Goal: Communication & Community: Answer question/provide support

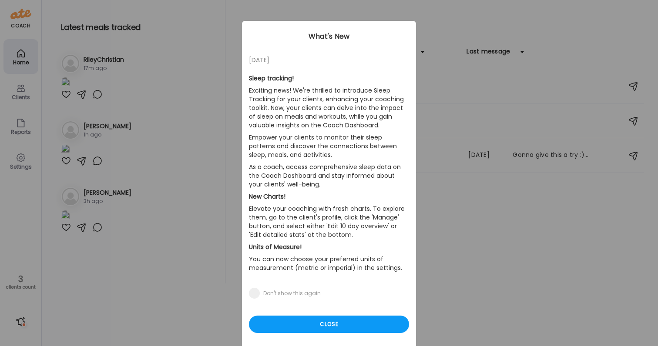
click at [433, 207] on div "Ate Coach Dashboard Wahoo! It’s official Take a moment to set up your Coach Pro…" at bounding box center [329, 173] width 658 height 346
click at [307, 326] on div "Close" at bounding box center [329, 324] width 160 height 17
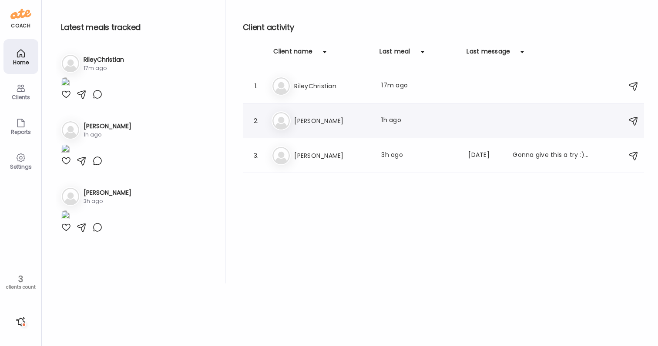
click at [350, 117] on h3 "[PERSON_NAME]" at bounding box center [332, 121] width 77 height 10
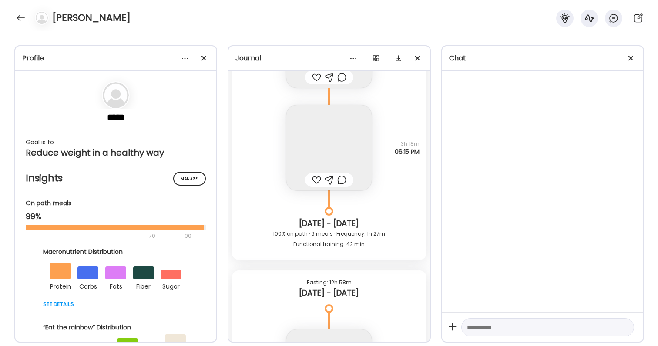
scroll to position [27961, 0]
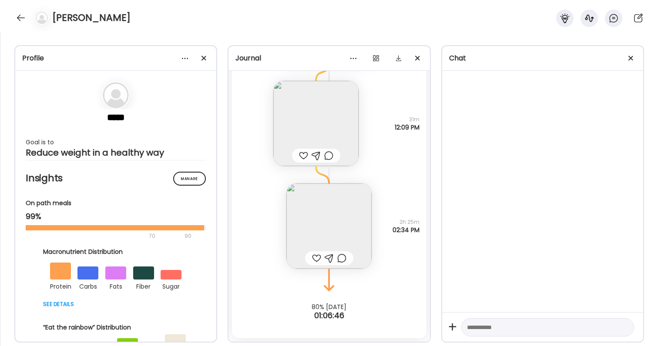
click at [346, 124] on img at bounding box center [315, 123] width 85 height 85
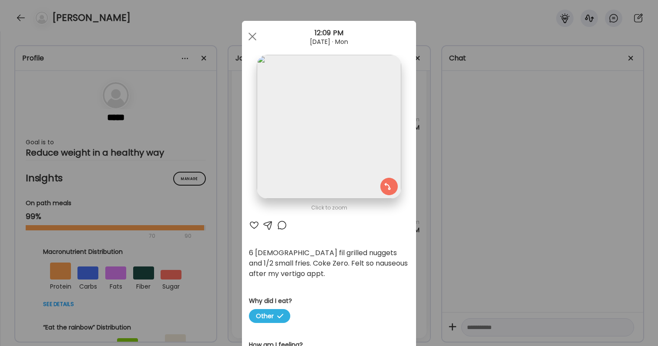
click at [456, 208] on div "Ate Coach Dashboard Wahoo! It’s official Take a moment to set up your Coach Pro…" at bounding box center [329, 173] width 658 height 346
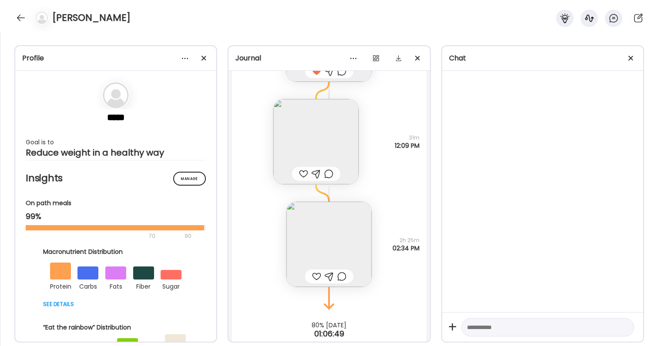
scroll to position [27936, 0]
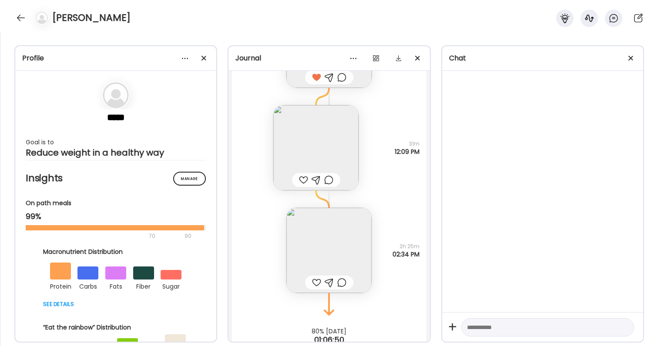
click at [319, 282] on div at bounding box center [316, 283] width 9 height 10
click at [340, 282] on div at bounding box center [341, 283] width 9 height 10
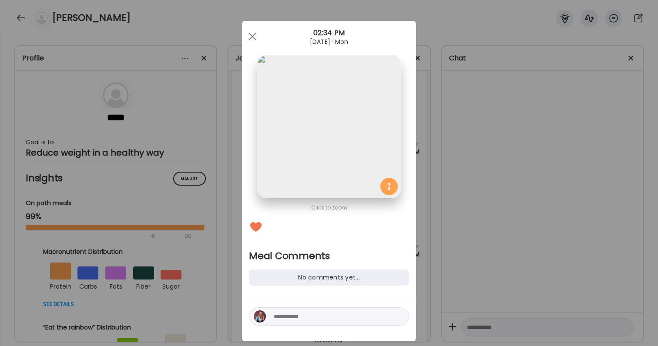
click at [337, 315] on textarea at bounding box center [332, 317] width 117 height 10
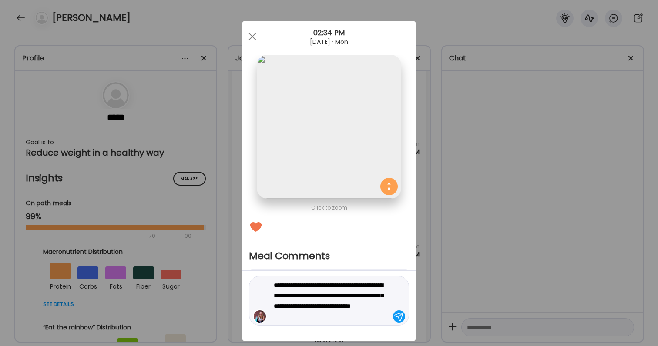
click at [337, 316] on textarea "**********" at bounding box center [332, 301] width 117 height 42
click at [326, 307] on textarea "**********" at bounding box center [332, 301] width 117 height 42
click at [373, 295] on textarea "**********" at bounding box center [332, 301] width 117 height 42
type textarea "**********"
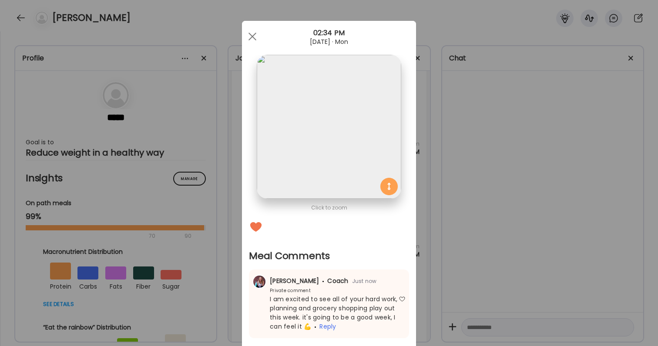
click at [549, 292] on div "Ate Coach Dashboard Wahoo! It’s official Take a moment to set up your Coach Pro…" at bounding box center [329, 173] width 658 height 346
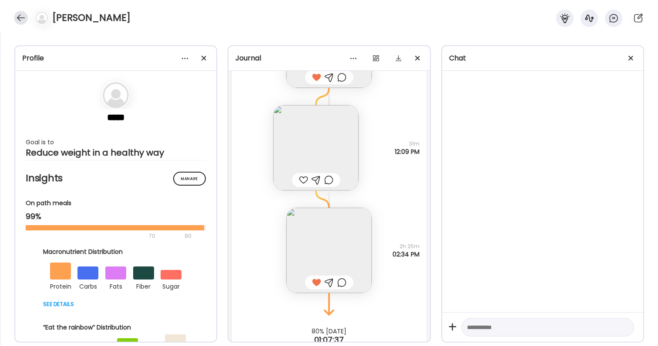
click at [23, 23] on div at bounding box center [21, 18] width 14 height 14
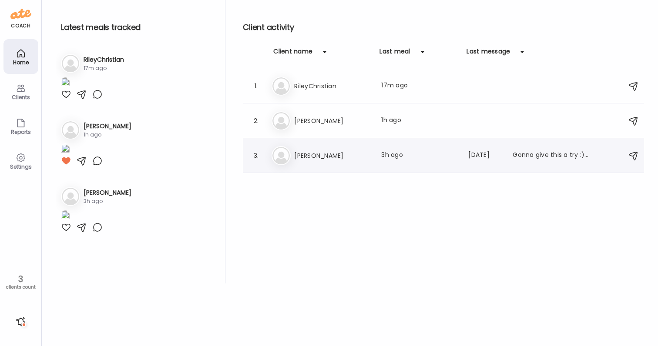
click at [332, 158] on h3 "[PERSON_NAME]" at bounding box center [332, 156] width 77 height 10
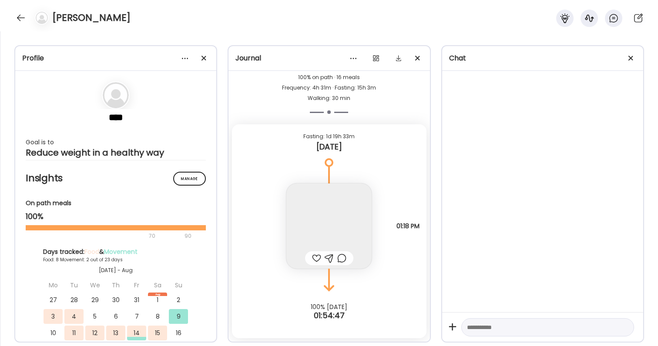
scroll to position [8916, 0]
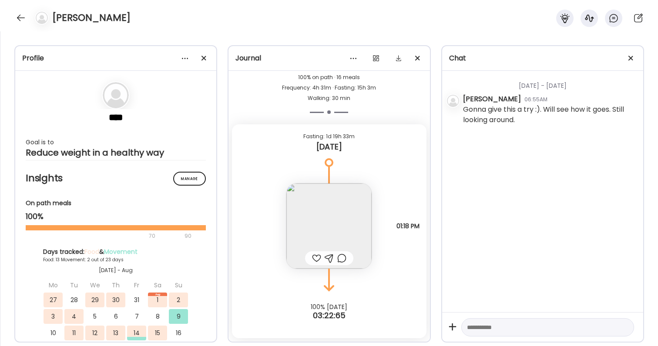
click at [321, 258] on div at bounding box center [316, 258] width 9 height 10
click at [337, 224] on img at bounding box center [328, 226] width 85 height 85
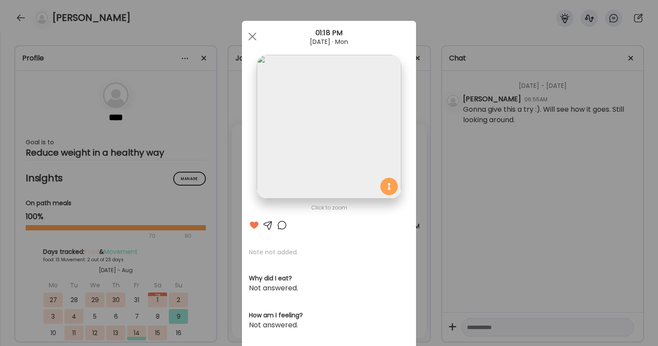
click at [438, 255] on div "Ate Coach Dashboard Wahoo! It’s official Take a moment to set up your Coach Pro…" at bounding box center [329, 173] width 658 height 346
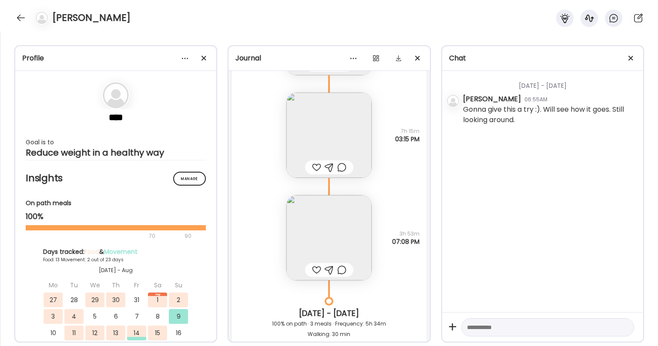
scroll to position [8083, 0]
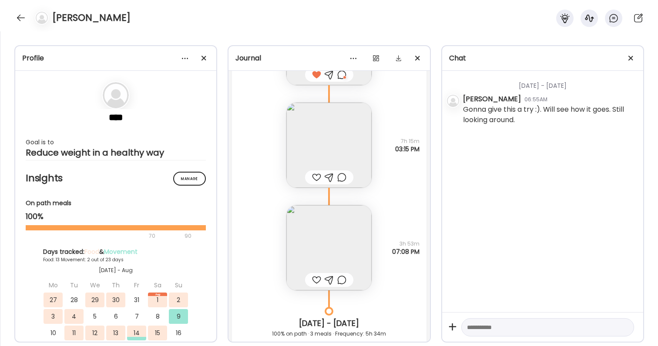
click at [316, 178] on div at bounding box center [316, 177] width 9 height 10
click at [313, 279] on div at bounding box center [316, 280] width 9 height 10
click at [349, 138] on img at bounding box center [328, 145] width 85 height 85
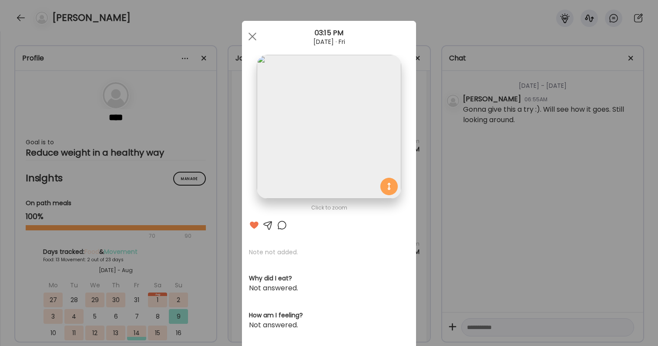
click at [464, 210] on div "Ate Coach Dashboard Wahoo! It’s official Take a moment to set up your Coach Pro…" at bounding box center [329, 173] width 658 height 346
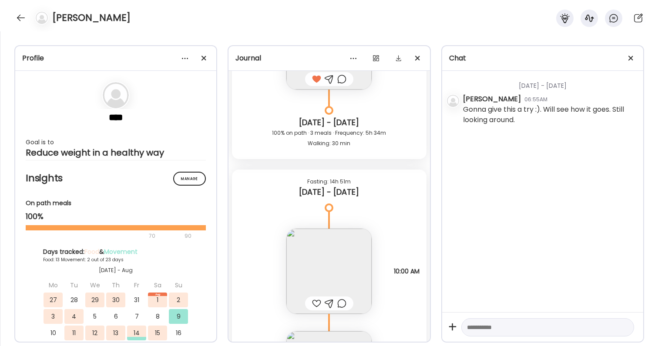
scroll to position [8287, 0]
click at [318, 301] on div at bounding box center [316, 300] width 9 height 10
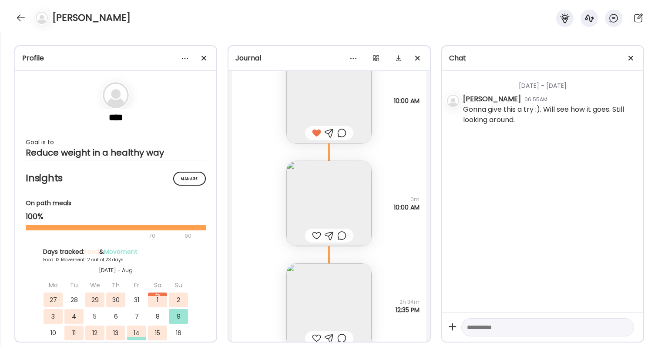
scroll to position [8543, 0]
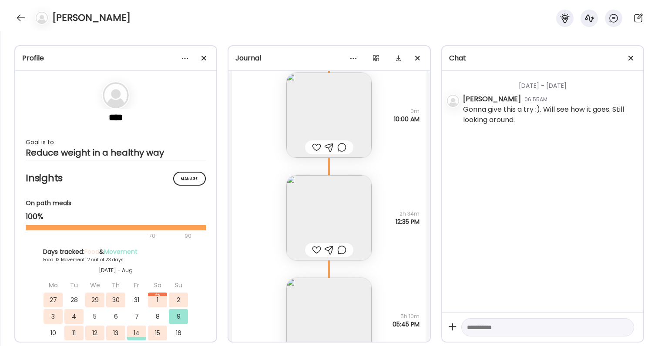
click at [342, 123] on img at bounding box center [328, 115] width 85 height 85
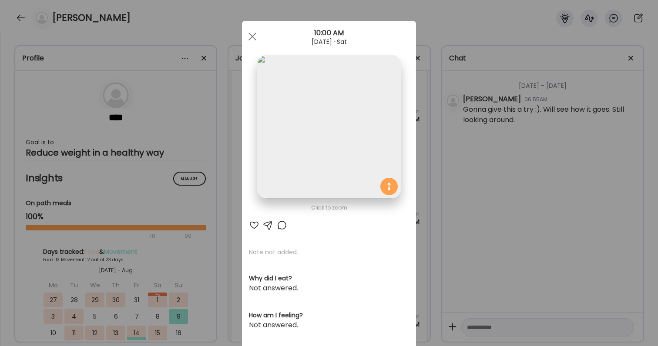
click at [256, 223] on div at bounding box center [254, 225] width 10 height 10
click at [453, 230] on div "Ate Coach Dashboard Wahoo! It’s official Take a moment to set up your Coach Pro…" at bounding box center [329, 173] width 658 height 346
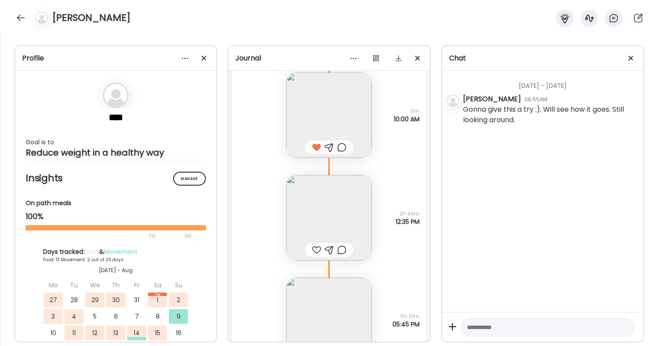
click at [342, 144] on div at bounding box center [341, 147] width 9 height 10
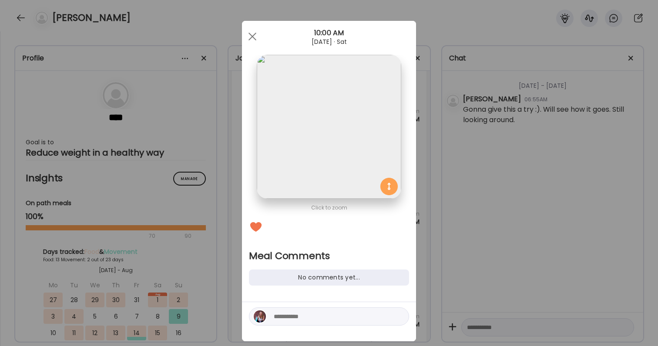
click at [334, 313] on textarea at bounding box center [332, 317] width 117 height 10
type textarea "**********"
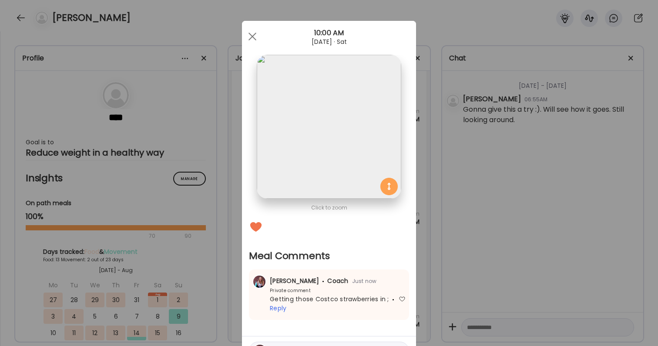
click at [498, 332] on div "Ate Coach Dashboard Wahoo! It’s official Take a moment to set up your Coach Pro…" at bounding box center [329, 173] width 658 height 346
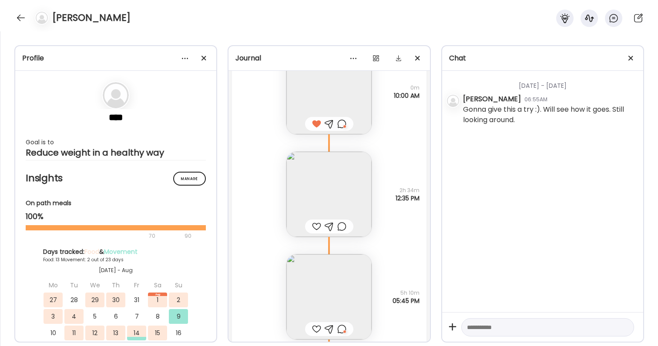
scroll to position [8590, 0]
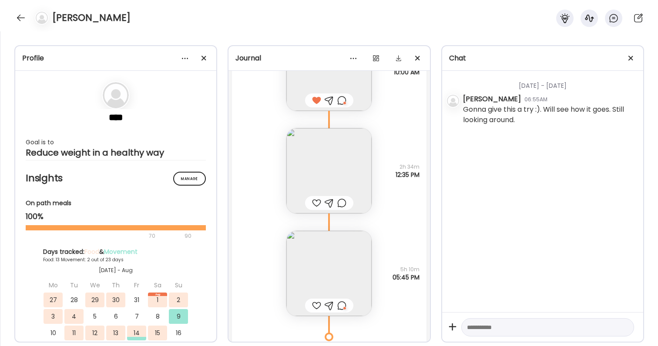
click at [337, 161] on img at bounding box center [328, 170] width 85 height 85
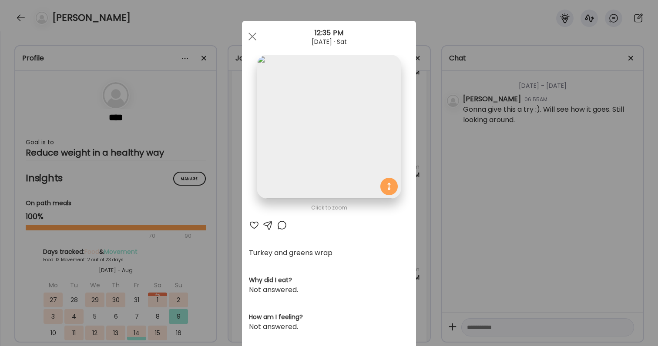
click at [251, 226] on div at bounding box center [254, 225] width 10 height 10
click at [482, 290] on div "Ate Coach Dashboard Wahoo! It’s official Take a moment to set up your Coach Pro…" at bounding box center [329, 173] width 658 height 346
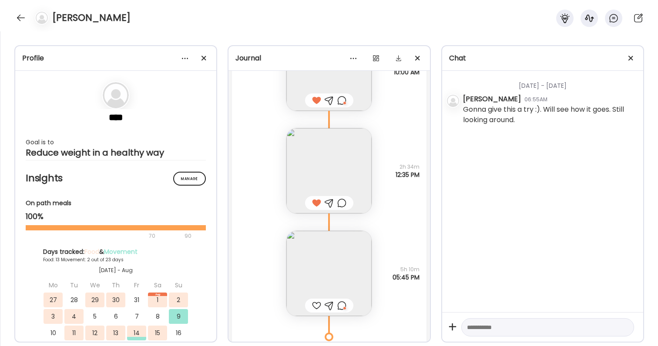
click at [340, 200] on div at bounding box center [341, 203] width 9 height 10
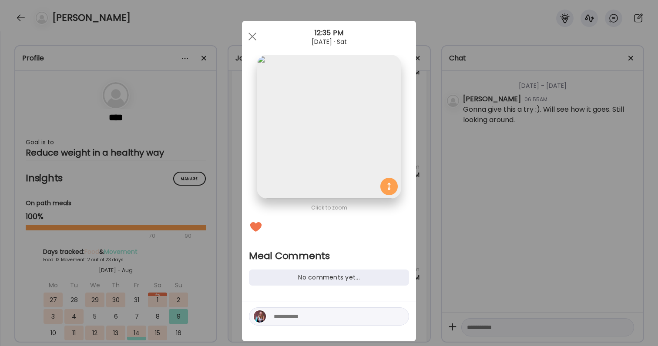
click at [314, 320] on textarea at bounding box center [332, 317] width 117 height 10
type textarea "**********"
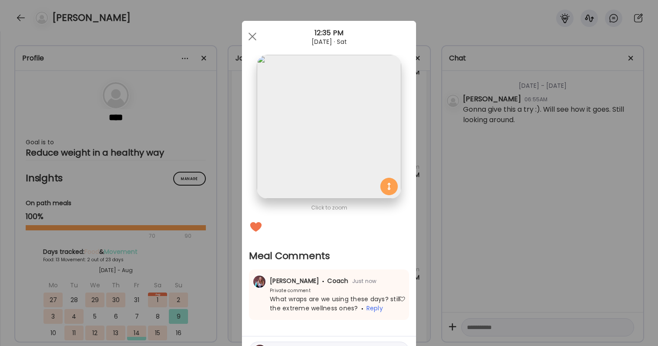
click at [438, 231] on div "Ate Coach Dashboard Wahoo! It’s official Take a moment to set up your Coach Pro…" at bounding box center [329, 173] width 658 height 346
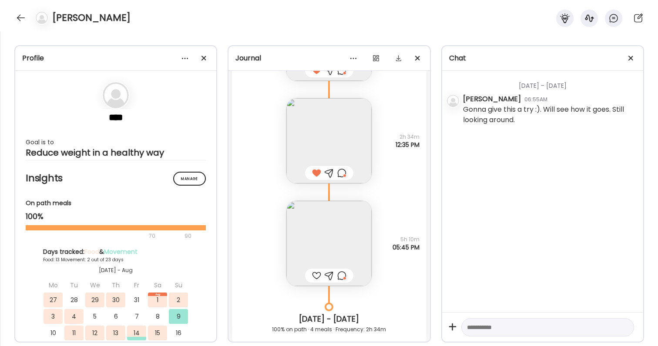
scroll to position [8639, 0]
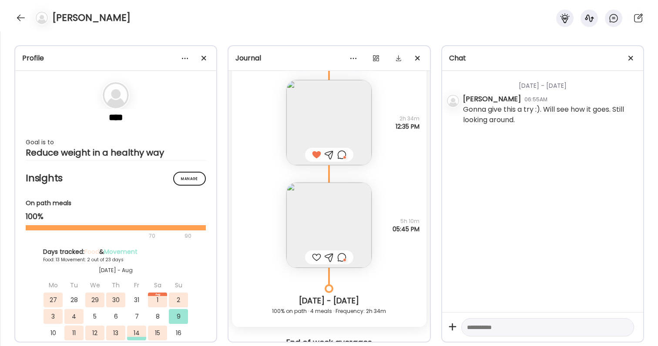
click at [319, 235] on img at bounding box center [328, 225] width 85 height 85
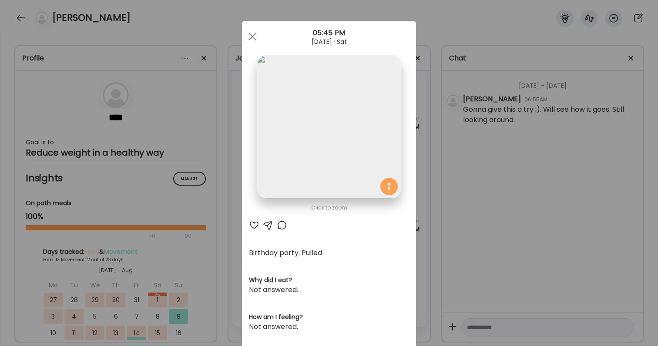
click at [279, 227] on div at bounding box center [282, 225] width 10 height 10
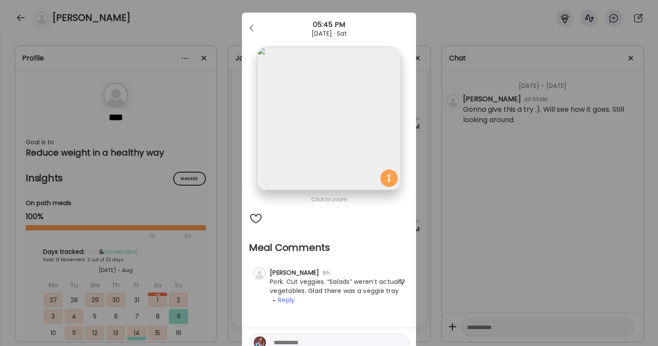
scroll to position [9, 0]
click at [451, 268] on div "Ate Coach Dashboard Wahoo! It’s official Take a moment to set up your Coach Pro…" at bounding box center [329, 173] width 658 height 346
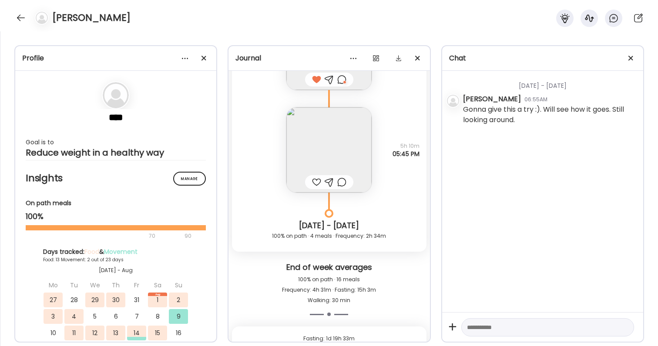
scroll to position [8737, 0]
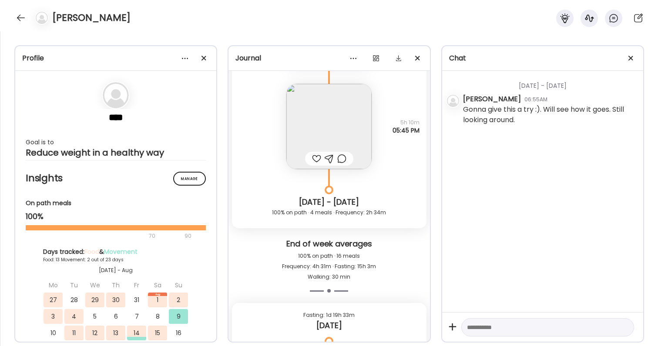
click at [316, 157] on div at bounding box center [316, 159] width 9 height 10
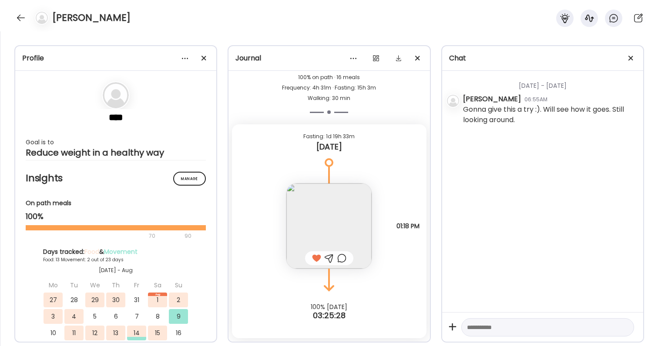
scroll to position [8916, 0]
click at [342, 259] on div at bounding box center [341, 258] width 9 height 10
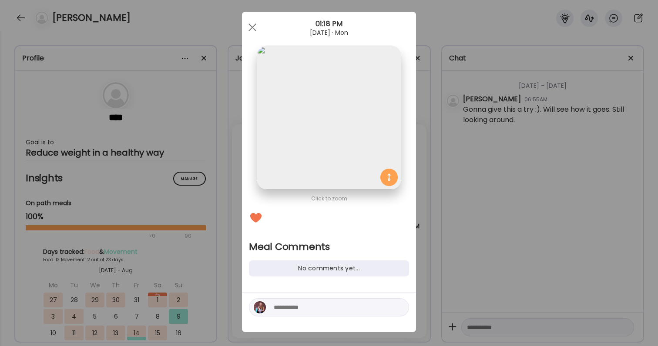
click at [315, 312] on textarea at bounding box center [332, 307] width 117 height 10
type textarea "*"
click at [332, 297] on textarea "**********" at bounding box center [332, 302] width 117 height 21
click at [328, 304] on textarea "**********" at bounding box center [332, 302] width 117 height 21
click at [389, 309] on textarea "**********" at bounding box center [332, 302] width 117 height 21
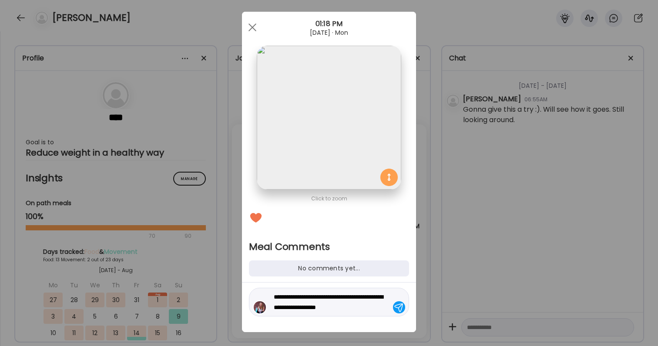
click at [358, 303] on textarea "**********" at bounding box center [332, 302] width 117 height 21
click at [390, 309] on textarea "**********" at bounding box center [332, 302] width 117 height 21
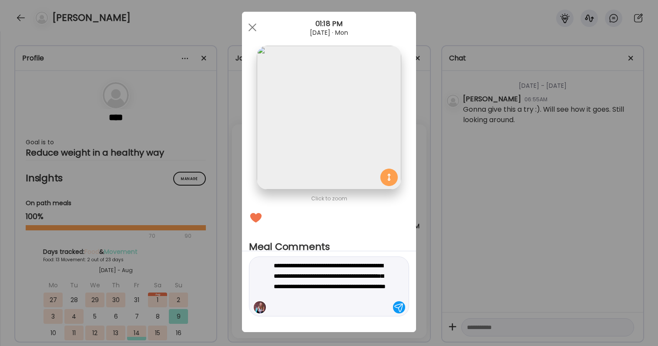
type textarea "**********"
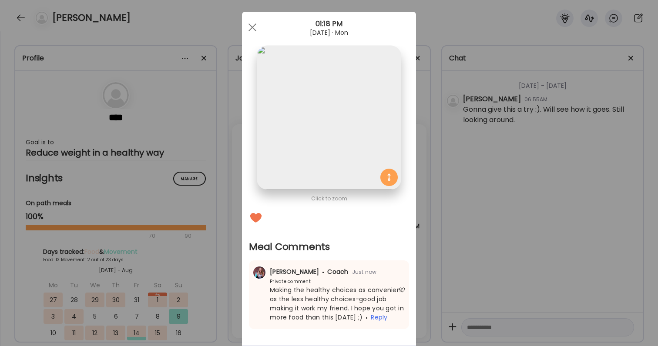
click at [613, 268] on div "Ate Coach Dashboard Wahoo! It’s official Take a moment to set up your Coach Pro…" at bounding box center [329, 173] width 658 height 346
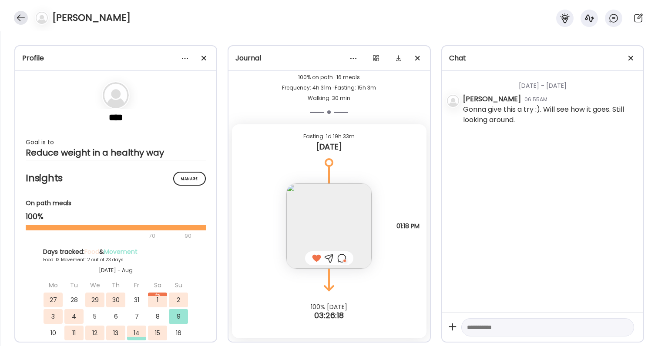
click at [19, 16] on div at bounding box center [21, 18] width 14 height 14
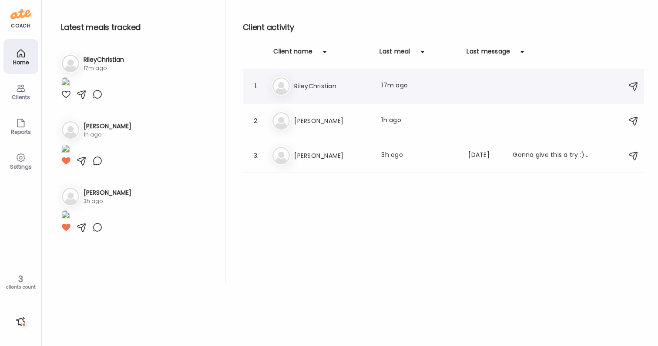
click at [322, 91] on h3 "RileyChristian" at bounding box center [332, 86] width 77 height 10
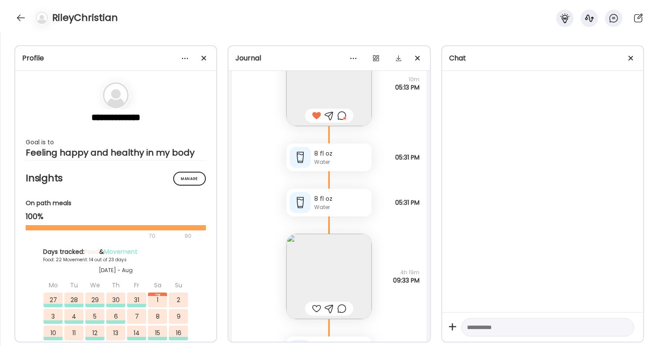
scroll to position [37051, 0]
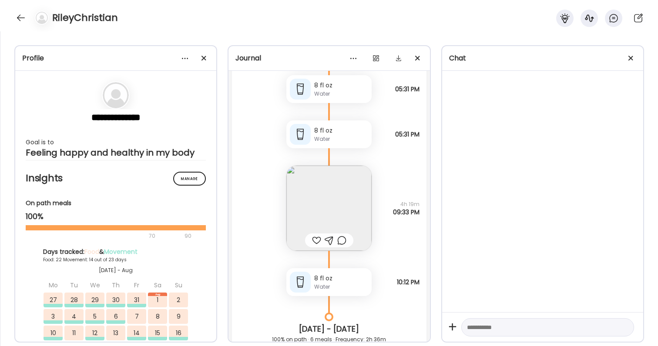
click at [313, 241] on div at bounding box center [316, 240] width 9 height 10
click at [326, 200] on img at bounding box center [328, 208] width 85 height 85
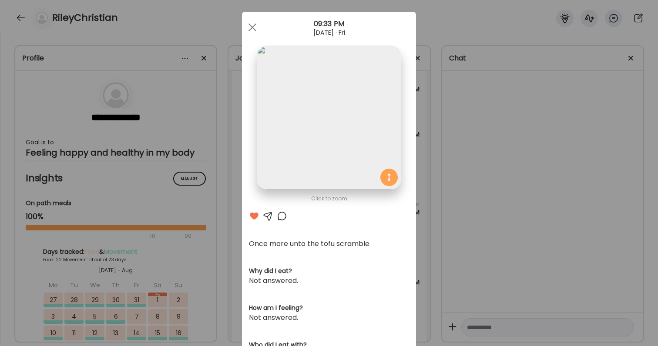
click at [537, 212] on div "Ate Coach Dashboard Wahoo! It’s official Take a moment to set up your Coach Pro…" at bounding box center [329, 173] width 658 height 346
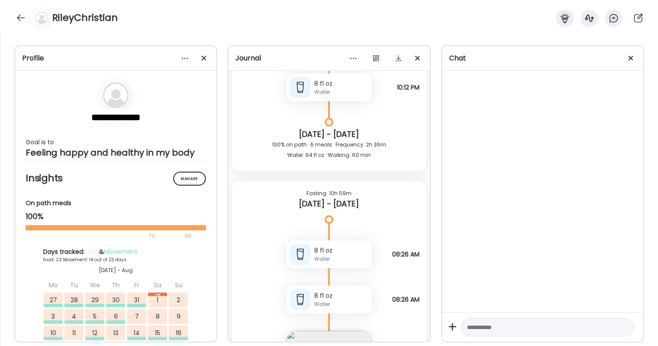
scroll to position [37430, 0]
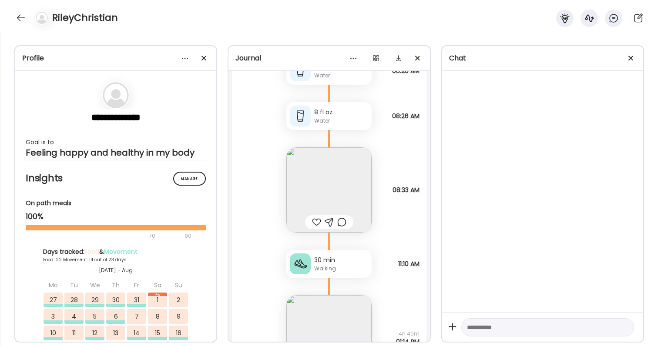
click at [318, 194] on img at bounding box center [328, 190] width 85 height 85
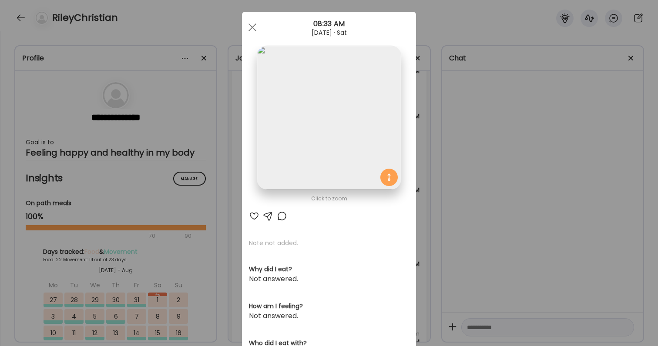
click at [257, 216] on div at bounding box center [254, 216] width 10 height 10
click at [492, 247] on div "Ate Coach Dashboard Wahoo! It’s official Take a moment to set up your Coach Pro…" at bounding box center [329, 173] width 658 height 346
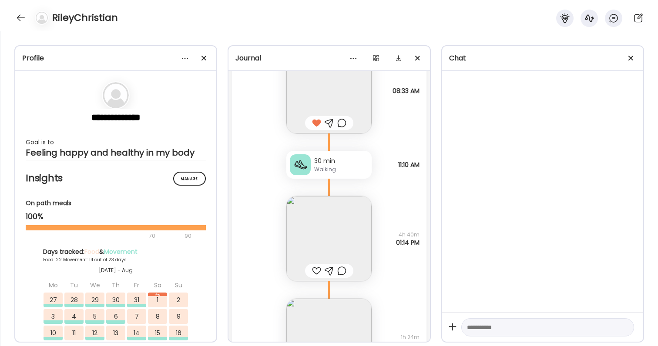
scroll to position [37565, 0]
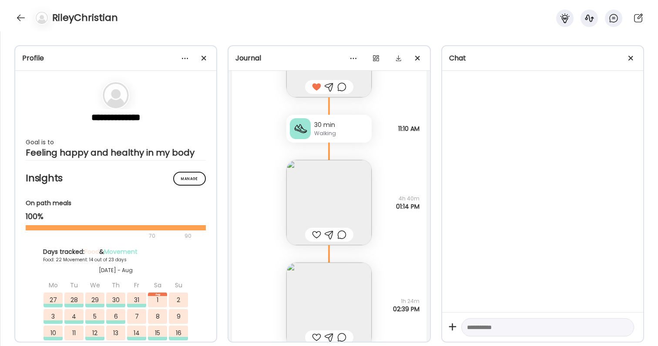
click at [328, 213] on img at bounding box center [328, 202] width 85 height 85
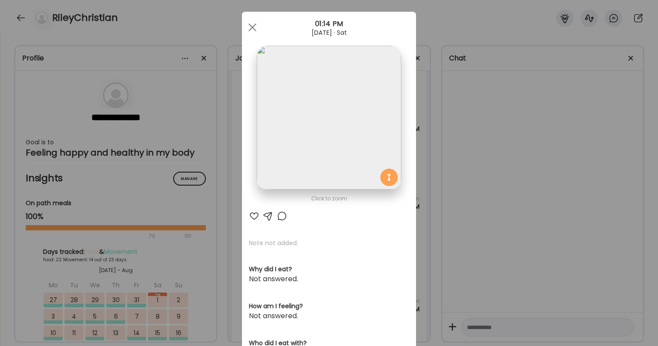
click at [257, 217] on div at bounding box center [254, 216] width 10 height 10
click at [455, 195] on div "Ate Coach Dashboard Wahoo! It’s official Take a moment to set up your Coach Pro…" at bounding box center [329, 173] width 658 height 346
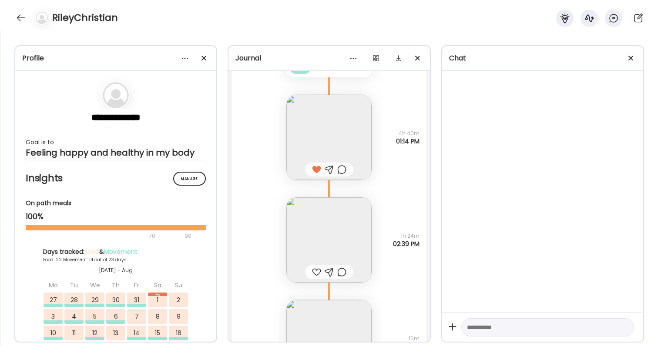
scroll to position [37634, 0]
click at [347, 250] on img at bounding box center [328, 236] width 85 height 85
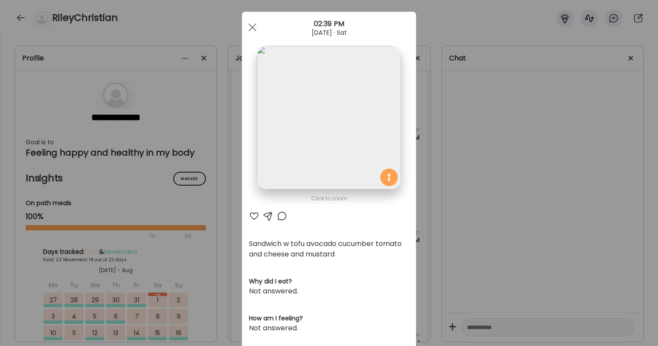
click at [501, 275] on div "Ate Coach Dashboard Wahoo! It’s official Take a moment to set up your Coach Pro…" at bounding box center [329, 173] width 658 height 346
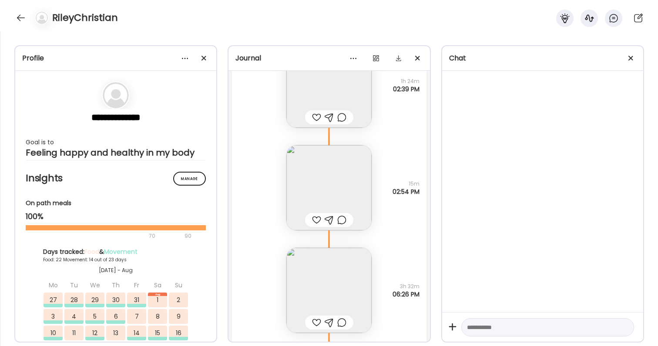
scroll to position [37770, 0]
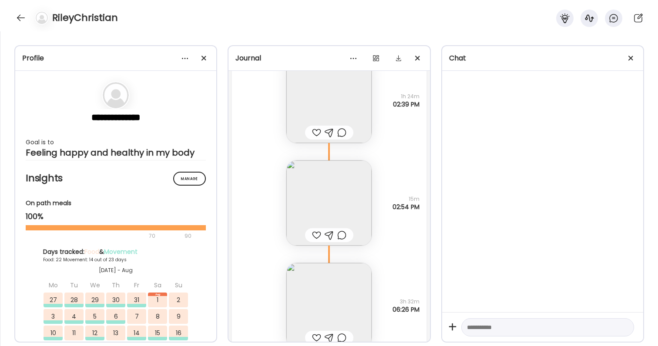
click at [344, 132] on div at bounding box center [341, 133] width 9 height 10
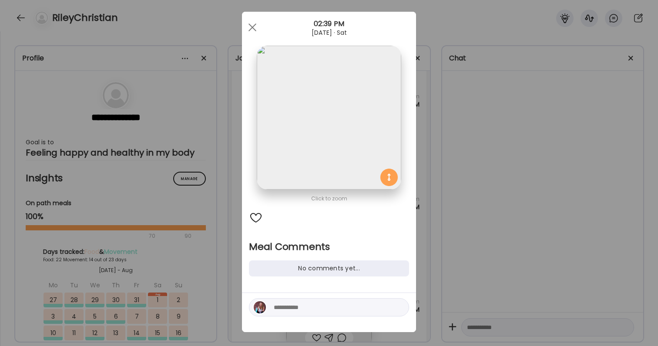
click at [323, 307] on textarea at bounding box center [332, 307] width 117 height 10
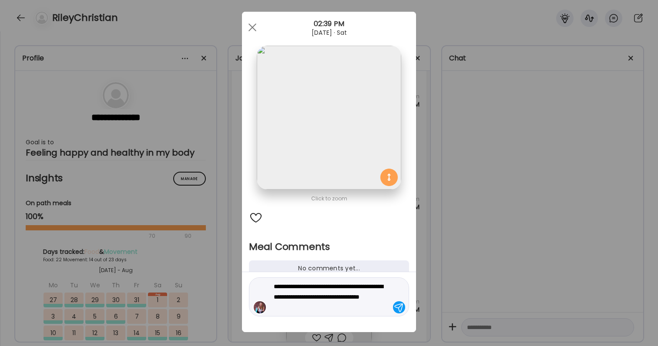
type textarea "**********"
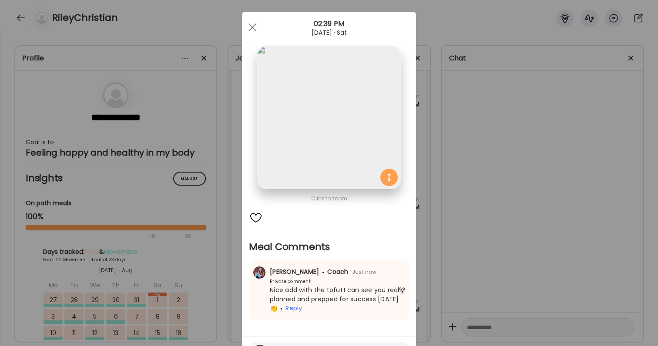
click at [534, 279] on div "Ate Coach Dashboard Wahoo! It’s official Take a moment to set up your Coach Pro…" at bounding box center [329, 173] width 658 height 346
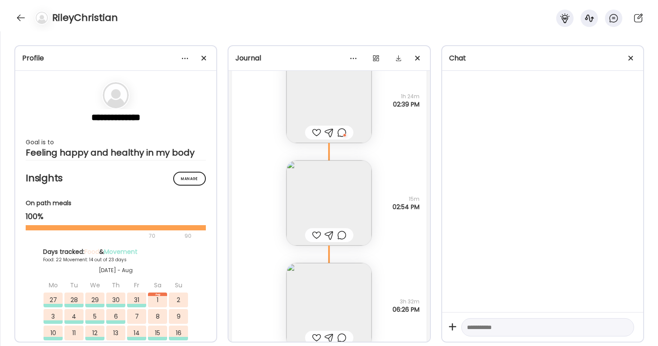
scroll to position [37780, 0]
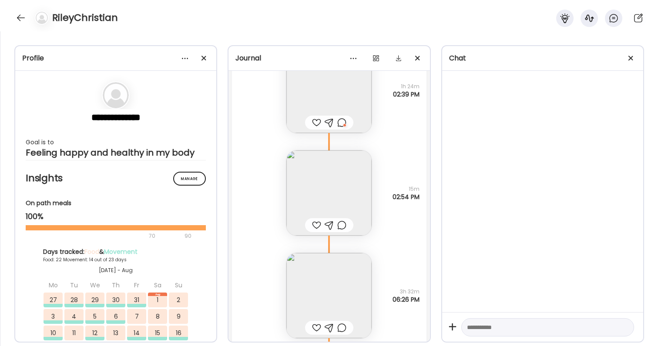
click at [312, 222] on div at bounding box center [316, 225] width 9 height 10
click at [312, 328] on div at bounding box center [316, 328] width 9 height 10
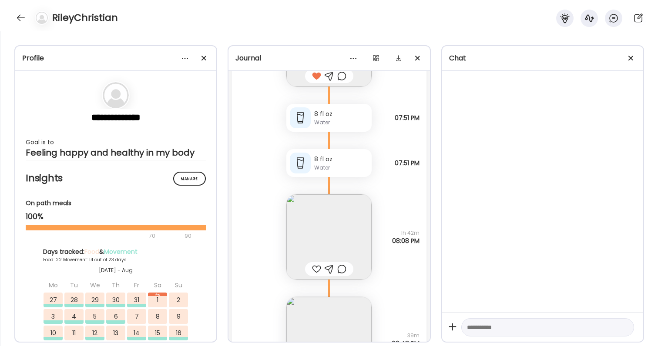
scroll to position [38064, 0]
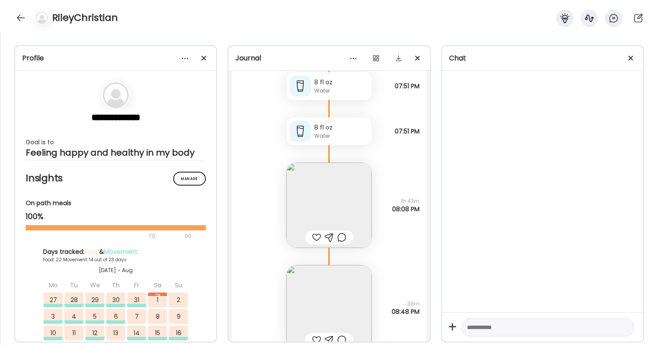
click at [328, 211] on img at bounding box center [328, 205] width 85 height 85
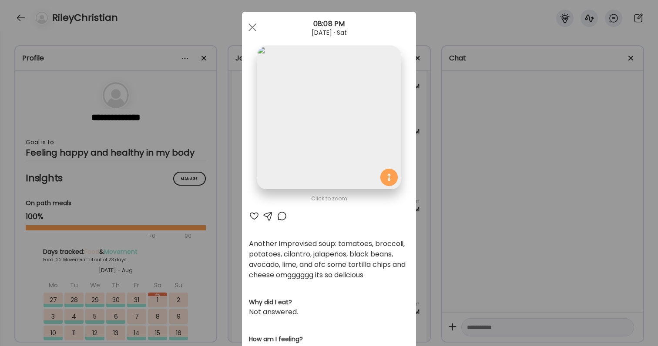
click at [250, 216] on div at bounding box center [254, 216] width 10 height 10
click at [285, 218] on div at bounding box center [282, 216] width 10 height 10
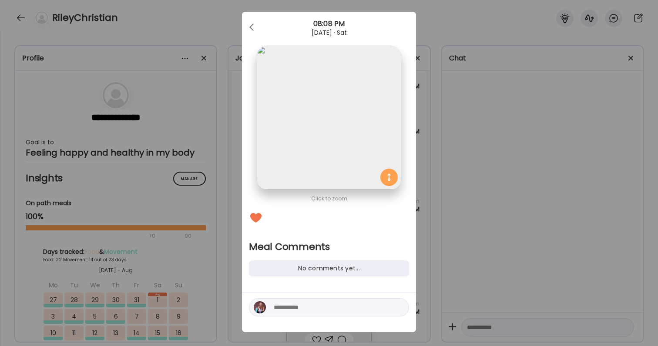
click at [293, 311] on textarea at bounding box center [332, 307] width 117 height 10
type textarea "**********"
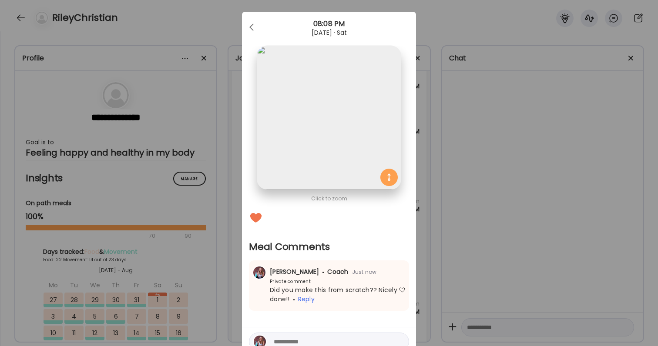
click at [522, 285] on div "Ate Coach Dashboard Wahoo! It’s official Take a moment to set up your Coach Pro…" at bounding box center [329, 173] width 658 height 346
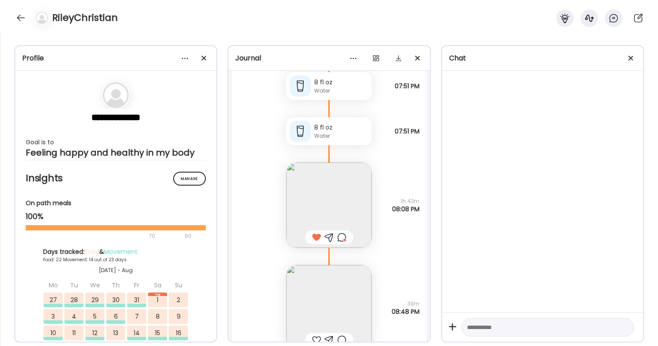
scroll to position [38128, 0]
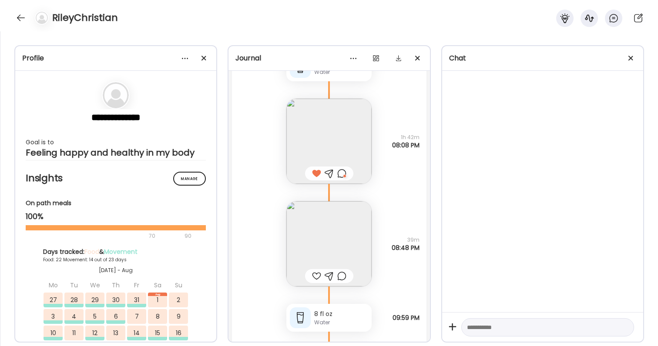
click at [339, 242] on img at bounding box center [328, 243] width 85 height 85
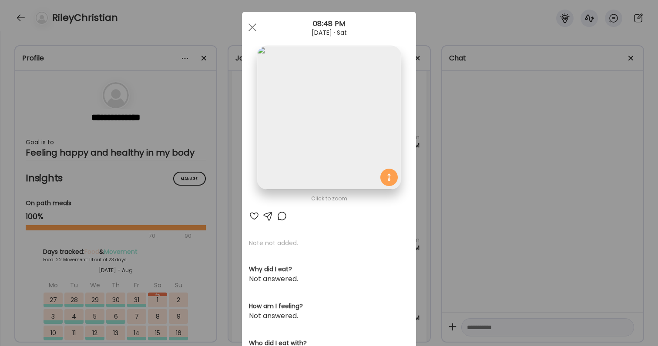
click at [254, 217] on div at bounding box center [254, 216] width 10 height 10
click at [284, 214] on div at bounding box center [282, 216] width 10 height 10
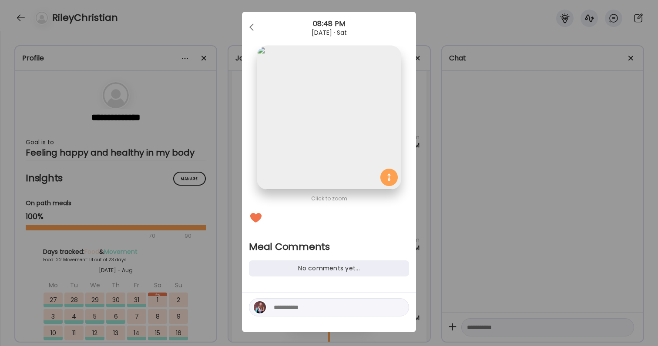
click at [289, 315] on div at bounding box center [329, 308] width 160 height 18
click at [289, 309] on textarea at bounding box center [332, 307] width 117 height 10
click at [276, 307] on textarea "**********" at bounding box center [332, 307] width 117 height 10
type textarea "**********"
click at [317, 317] on div "**********" at bounding box center [329, 312] width 174 height 39
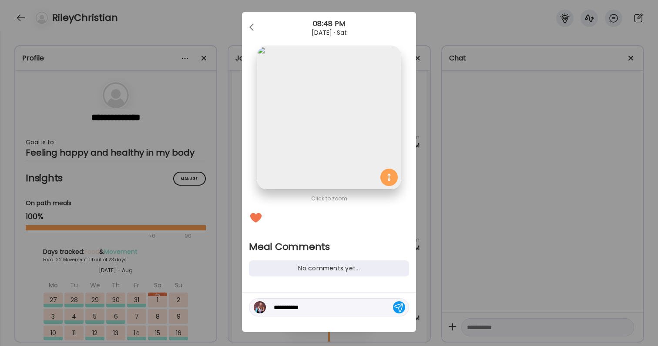
click at [318, 313] on div "**********" at bounding box center [329, 308] width 160 height 18
click at [317, 307] on textarea "**********" at bounding box center [332, 307] width 117 height 10
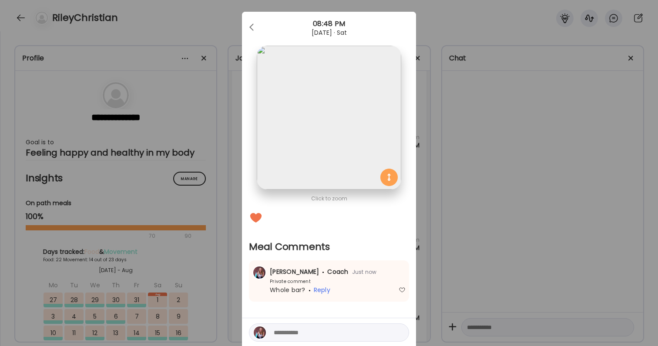
click at [472, 285] on div "Ate Coach Dashboard Wahoo! It’s official Take a moment to set up your Coach Pro…" at bounding box center [329, 173] width 658 height 346
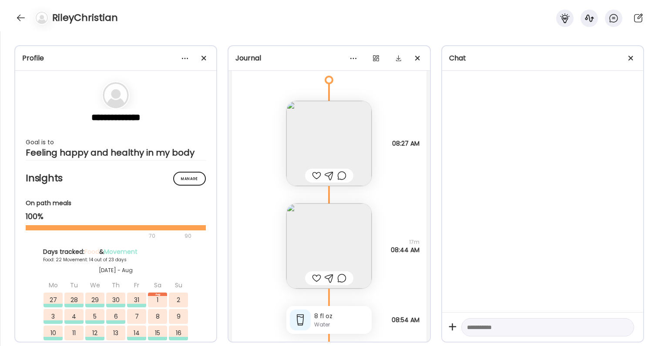
scroll to position [38639, 0]
click at [315, 176] on div at bounding box center [329, 171] width 48 height 14
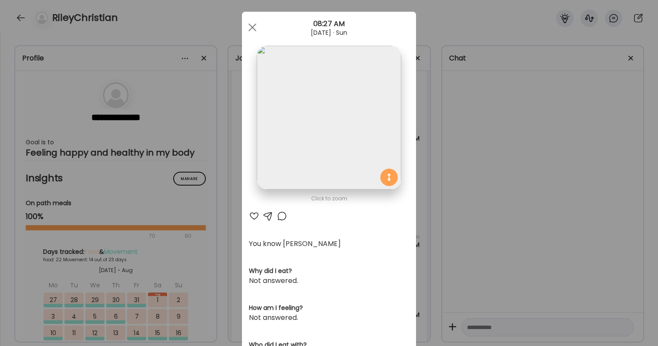
click at [252, 219] on div at bounding box center [254, 216] width 10 height 10
click at [467, 227] on div "Ate Coach Dashboard Wahoo! It’s official Take a moment to set up your Coach Pro…" at bounding box center [329, 173] width 658 height 346
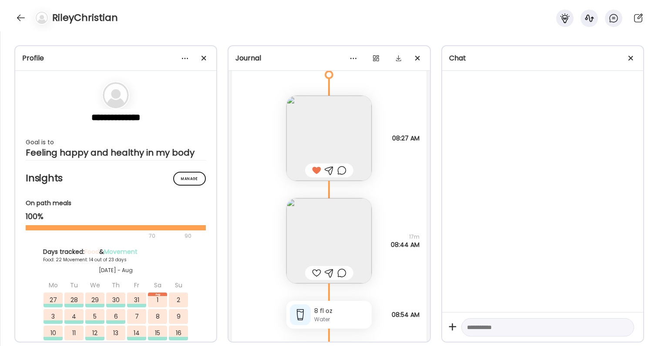
click at [318, 274] on div at bounding box center [316, 273] width 9 height 10
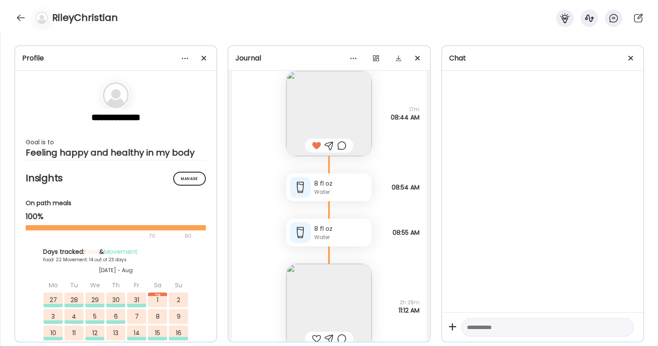
scroll to position [38787, 0]
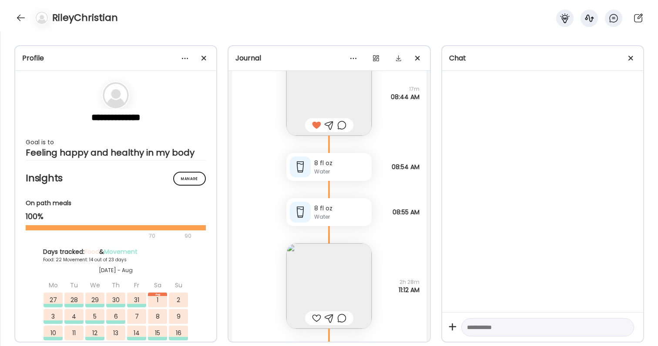
click at [311, 321] on div at bounding box center [329, 319] width 48 height 14
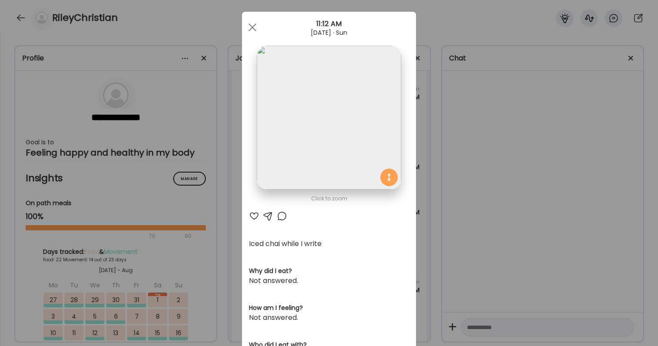
click at [257, 219] on div at bounding box center [254, 216] width 10 height 10
click at [436, 243] on div "Ate Coach Dashboard Wahoo! It’s official Take a moment to set up your Coach Pro…" at bounding box center [329, 173] width 658 height 346
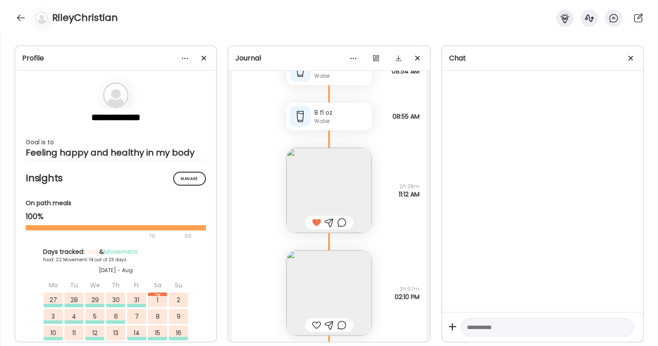
scroll to position [38887, 0]
click at [322, 290] on img at bounding box center [328, 289] width 85 height 85
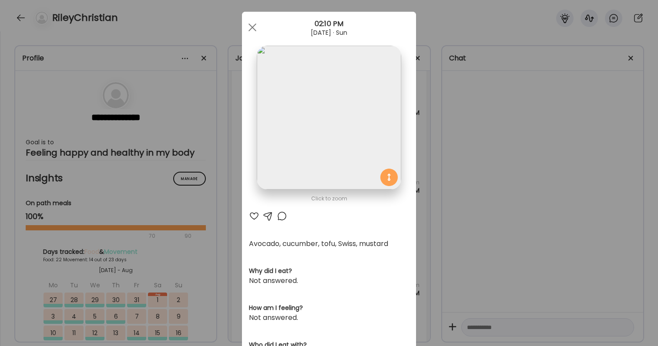
click at [260, 210] on div "Click to zoom AteMate AI Avocado, cucumber, tofu, Swiss, mustard Why did I eat?…" at bounding box center [329, 269] width 174 height 514
click at [254, 213] on div at bounding box center [254, 216] width 10 height 10
click at [481, 222] on div "Ate Coach Dashboard Wahoo! It’s official Take a moment to set up your Coach Pro…" at bounding box center [329, 173] width 658 height 346
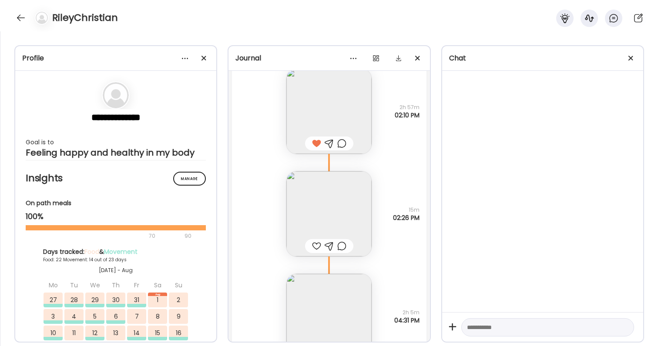
scroll to position [39067, 0]
click at [349, 217] on img at bounding box center [328, 211] width 85 height 85
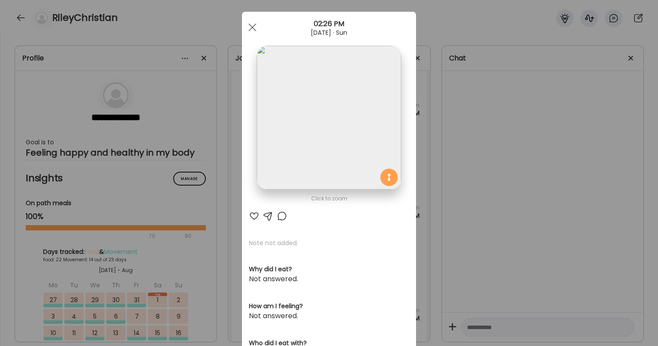
click at [254, 218] on div at bounding box center [254, 216] width 10 height 10
click at [478, 228] on div "Ate Coach Dashboard Wahoo! It’s official Take a moment to set up your Coach Pro…" at bounding box center [329, 173] width 658 height 346
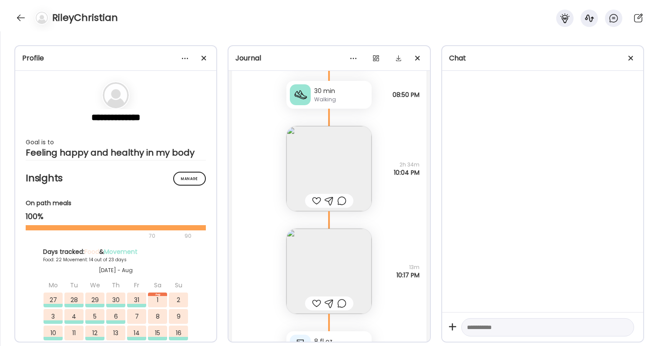
scroll to position [39646, 0]
click at [343, 266] on img at bounding box center [328, 269] width 85 height 85
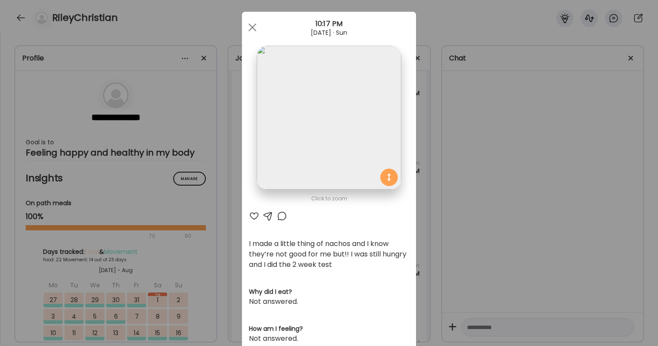
click at [484, 271] on div "Ate Coach Dashboard Wahoo! It’s official Take a moment to set up your Coach Pro…" at bounding box center [329, 173] width 658 height 346
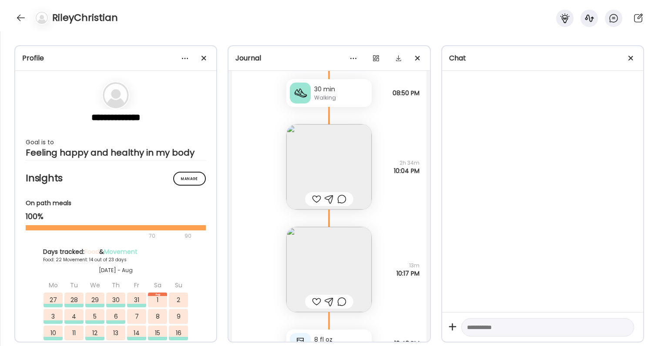
click at [347, 176] on img at bounding box center [328, 166] width 85 height 85
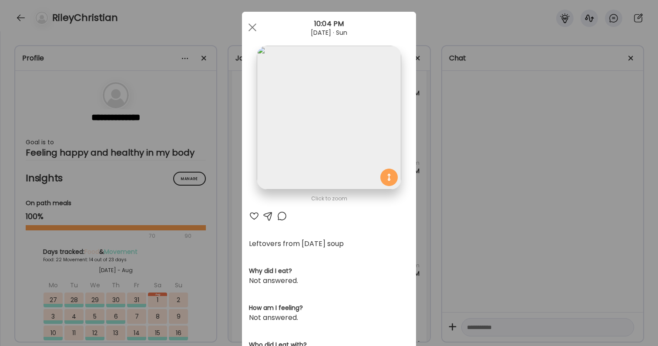
click at [509, 262] on div "Ate Coach Dashboard Wahoo! It’s official Take a moment to set up your Coach Pro…" at bounding box center [329, 173] width 658 height 346
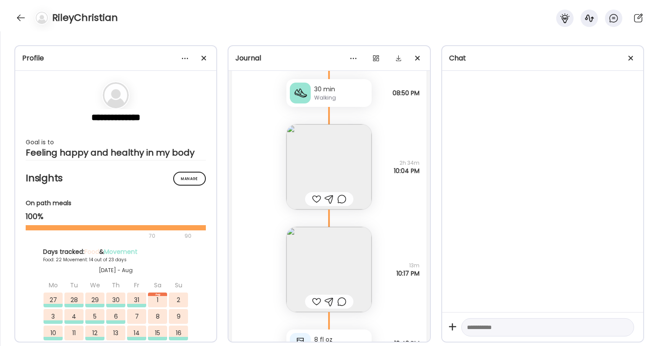
click at [317, 196] on div at bounding box center [316, 199] width 9 height 10
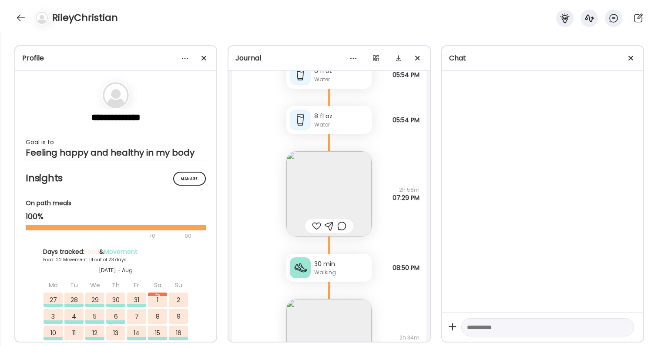
scroll to position [39463, 0]
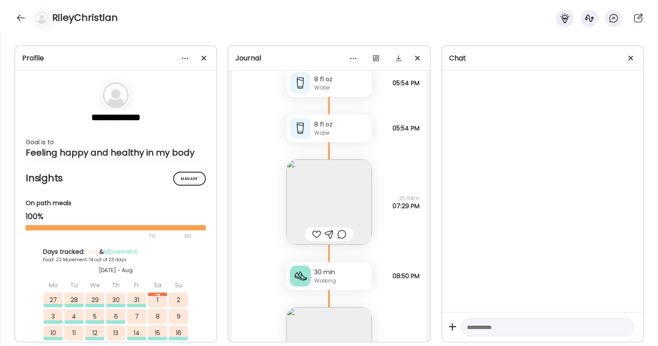
click at [316, 233] on div at bounding box center [316, 234] width 9 height 10
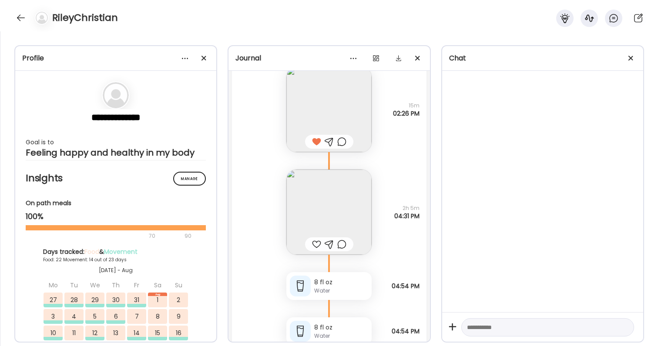
scroll to position [39175, 0]
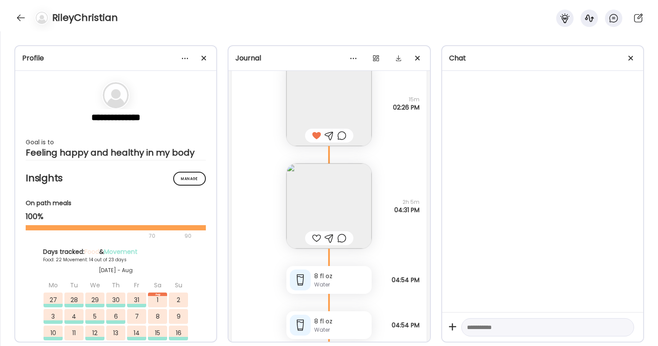
click at [341, 195] on img at bounding box center [328, 206] width 85 height 85
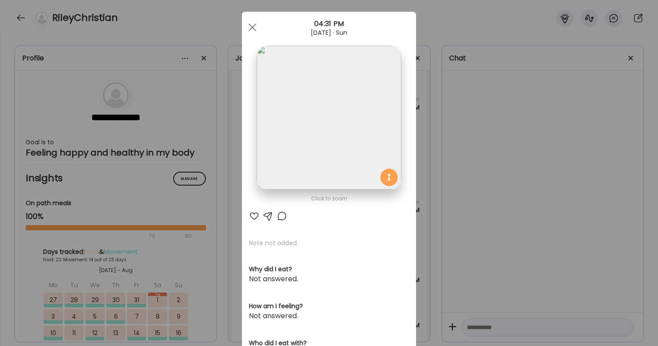
click at [444, 231] on div "Ate Coach Dashboard Wahoo! It’s official Take a moment to set up your Coach Pro…" at bounding box center [329, 173] width 658 height 346
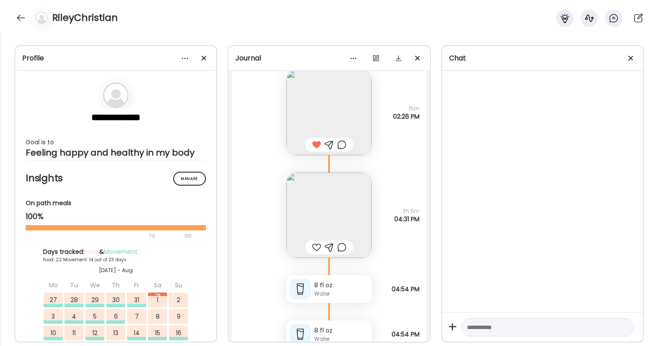
scroll to position [39192, 0]
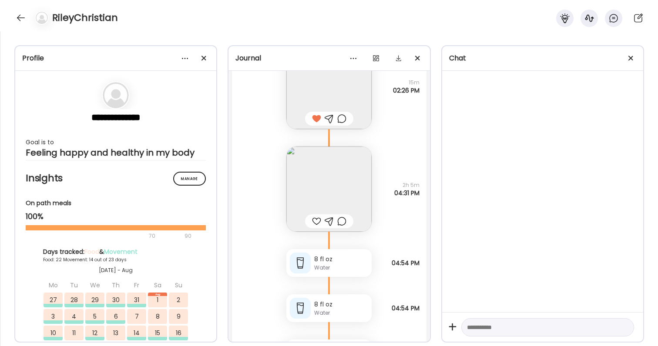
click at [343, 121] on div at bounding box center [341, 119] width 9 height 10
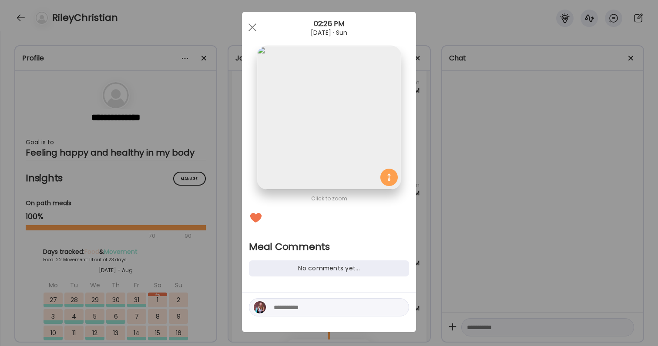
click at [321, 309] on textarea at bounding box center [332, 307] width 117 height 10
type textarea "**********"
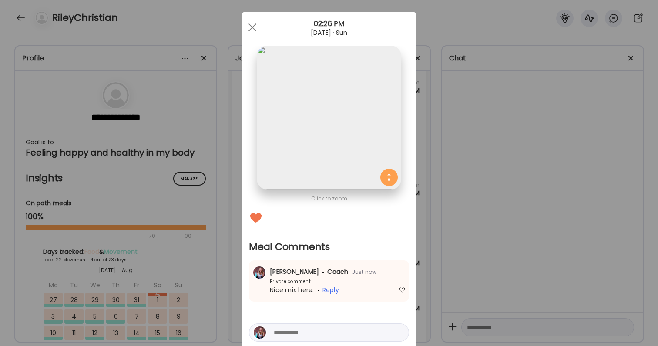
click at [473, 261] on div "Ate Coach Dashboard Wahoo! It’s official Take a moment to set up your Coach Pro…" at bounding box center [329, 173] width 658 height 346
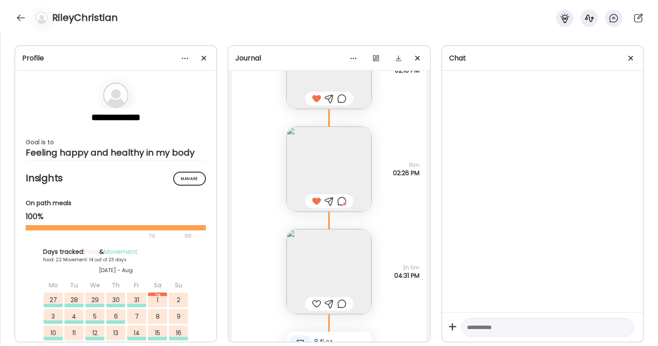
scroll to position [39102, 0]
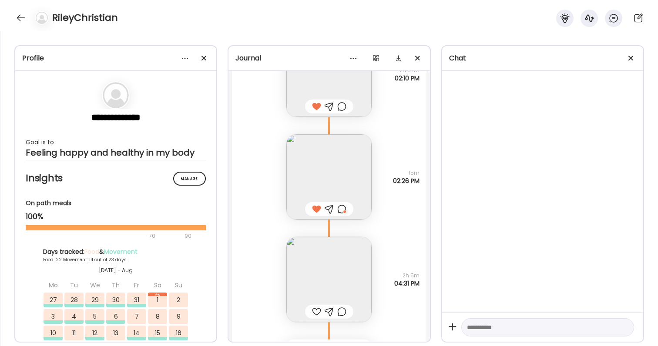
click at [342, 107] on div at bounding box center [341, 106] width 9 height 10
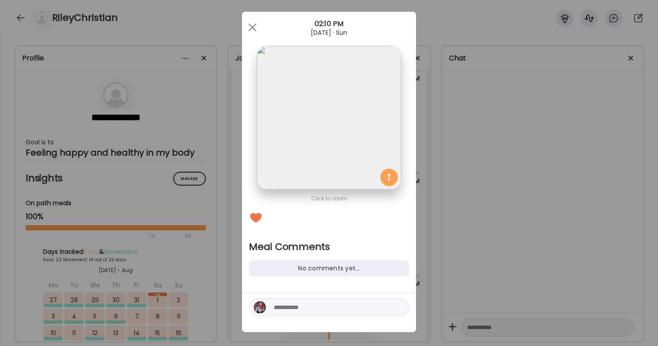
click at [449, 201] on div "Ate Coach Dashboard Wahoo! It’s official Take a moment to set up your Coach Pro…" at bounding box center [329, 173] width 658 height 346
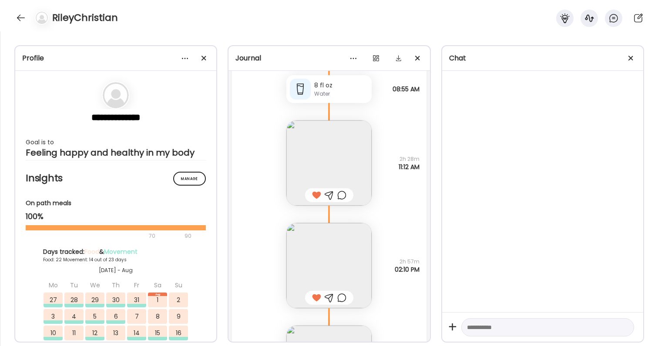
scroll to position [38905, 0]
click at [343, 196] on div at bounding box center [341, 200] width 9 height 10
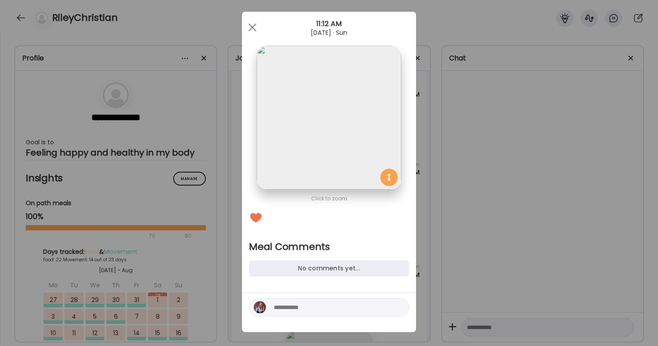
click at [313, 306] on textarea at bounding box center [332, 307] width 117 height 10
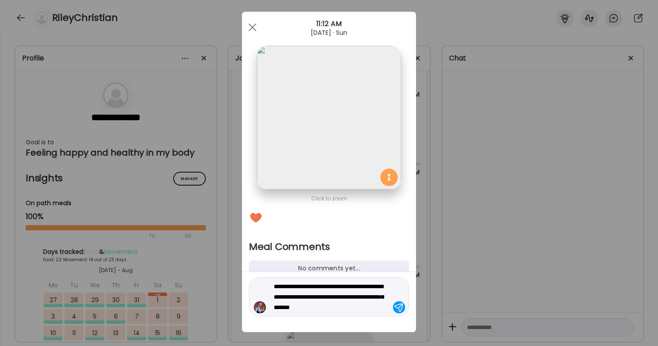
click at [308, 290] on textarea "**********" at bounding box center [332, 297] width 117 height 31
type textarea "**********"
click at [325, 313] on div "**********" at bounding box center [329, 297] width 160 height 39
click at [325, 306] on textarea "**********" at bounding box center [332, 297] width 117 height 31
click at [379, 311] on textarea "**********" at bounding box center [332, 297] width 117 height 31
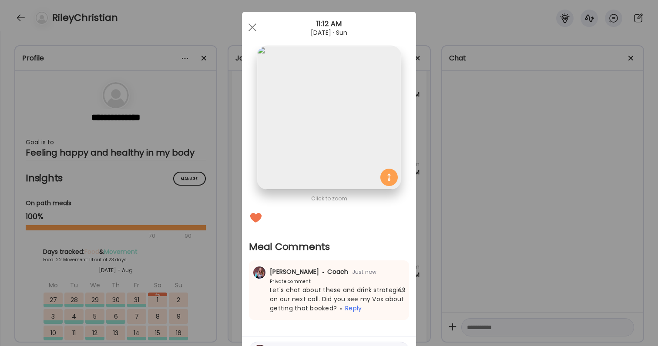
click at [477, 277] on div "Ate Coach Dashboard Wahoo! It’s official Take a moment to set up your Coach Pro…" at bounding box center [329, 173] width 658 height 346
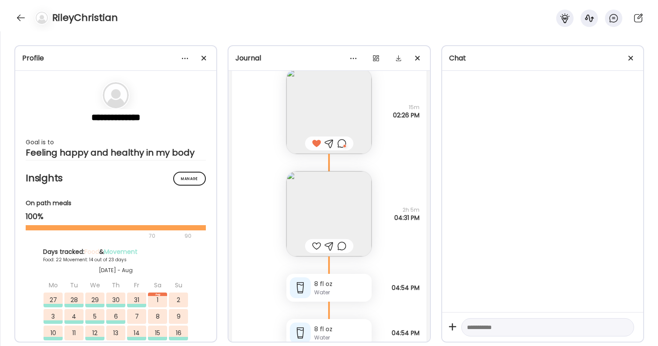
scroll to position [39169, 0]
click at [326, 202] on img at bounding box center [328, 212] width 85 height 85
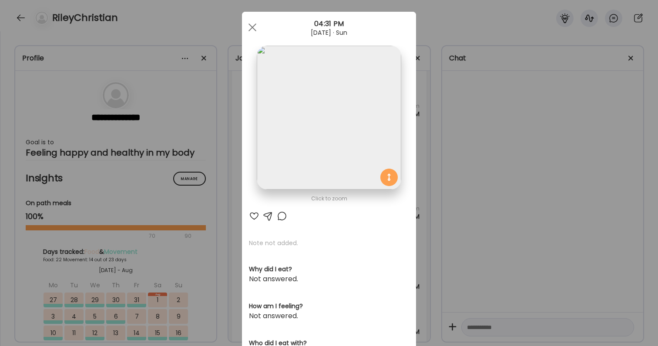
click at [256, 215] on div at bounding box center [254, 216] width 10 height 10
click at [285, 215] on div at bounding box center [282, 216] width 10 height 10
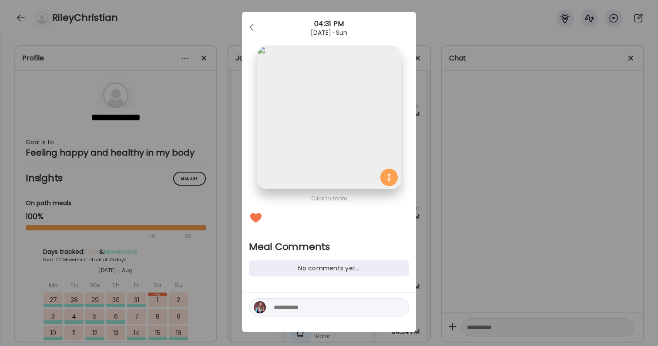
click at [295, 310] on textarea at bounding box center [332, 307] width 117 height 10
type textarea "*"
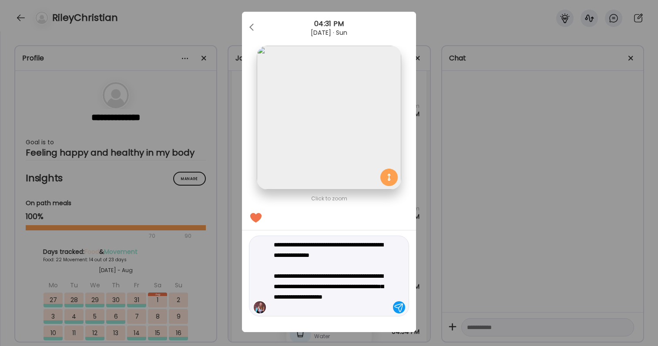
click at [280, 307] on textarea "**********" at bounding box center [332, 276] width 117 height 73
click at [331, 306] on textarea "**********" at bounding box center [332, 276] width 117 height 73
click at [330, 306] on textarea "**********" at bounding box center [332, 276] width 117 height 73
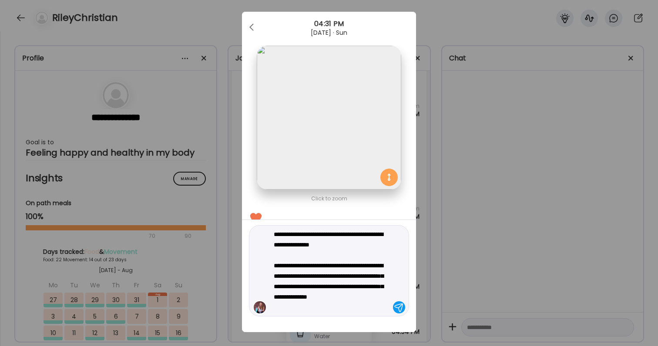
type textarea "**********"
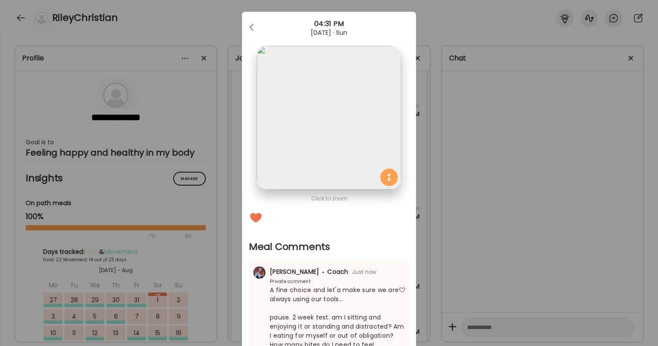
click at [457, 277] on div "Ate Coach Dashboard Wahoo! It’s official Take a moment to set up your Coach Pro…" at bounding box center [329, 173] width 658 height 346
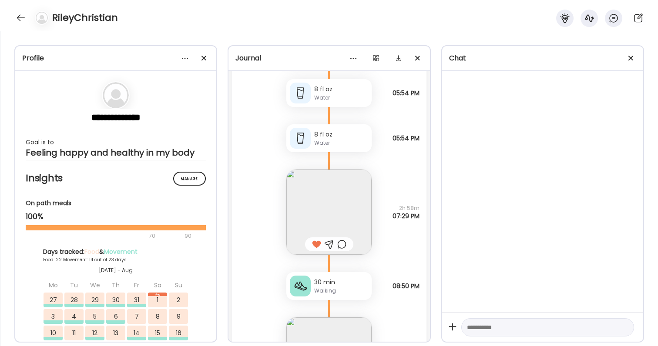
scroll to position [39522, 0]
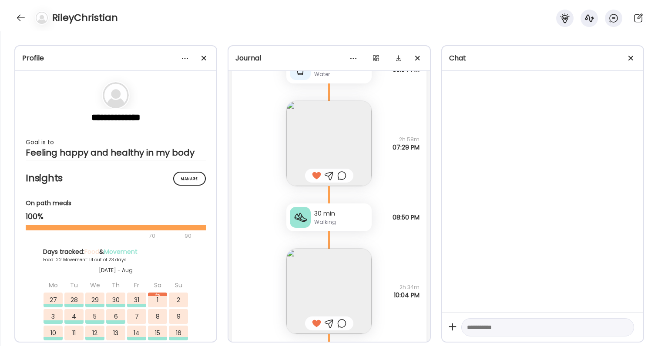
click at [339, 318] on div at bounding box center [329, 324] width 48 height 14
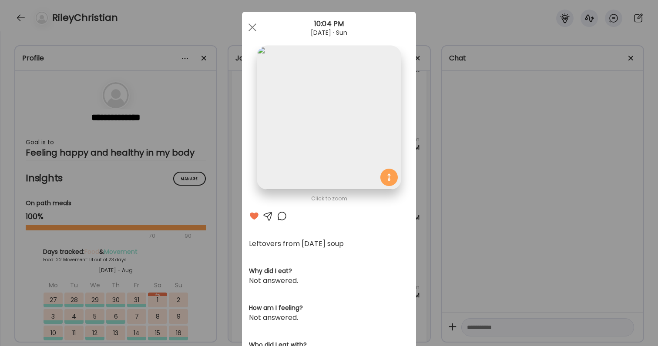
click at [477, 272] on div "Ate Coach Dashboard Wahoo! It’s official Take a moment to set up your Coach Pro…" at bounding box center [329, 173] width 658 height 346
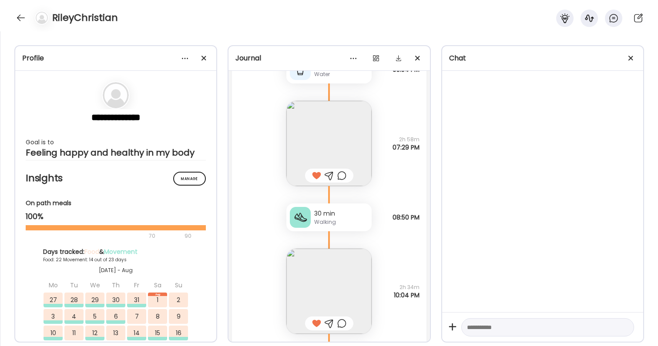
scroll to position [39736, 0]
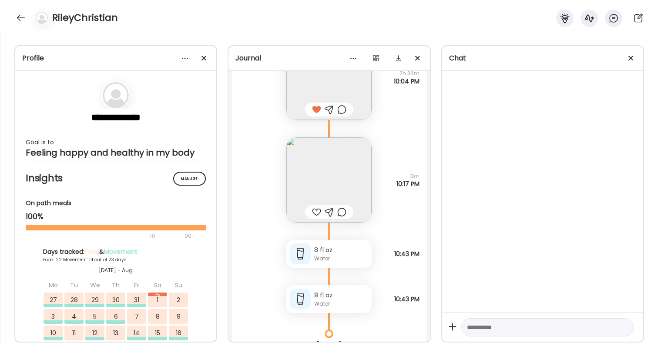
click at [318, 208] on div at bounding box center [316, 212] width 9 height 10
click at [343, 214] on div at bounding box center [341, 212] width 9 height 10
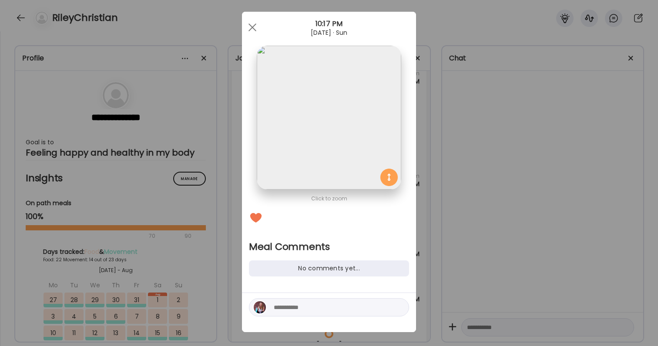
click at [324, 309] on textarea at bounding box center [332, 307] width 117 height 10
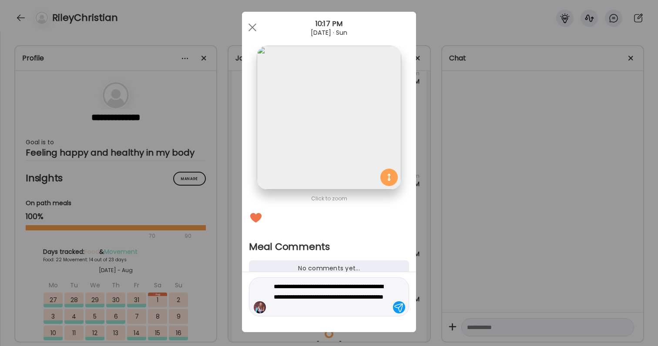
click at [304, 301] on textarea "**********" at bounding box center [332, 297] width 117 height 31
click at [315, 306] on textarea "**********" at bounding box center [332, 297] width 117 height 31
type textarea "**********"
click at [343, 314] on div "**********" at bounding box center [329, 297] width 160 height 39
click at [357, 311] on textarea "**********" at bounding box center [332, 297] width 117 height 31
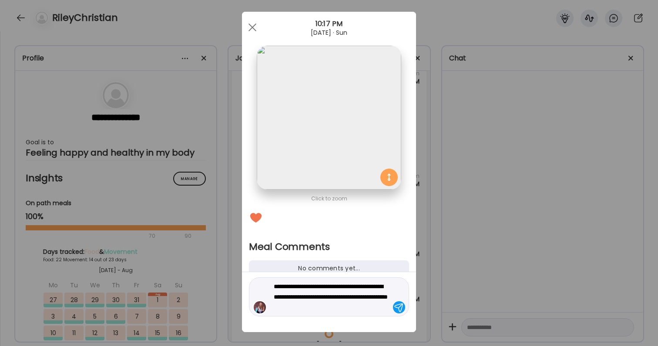
click at [381, 308] on textarea "**********" at bounding box center [332, 297] width 117 height 31
click at [386, 307] on textarea "**********" at bounding box center [332, 297] width 117 height 31
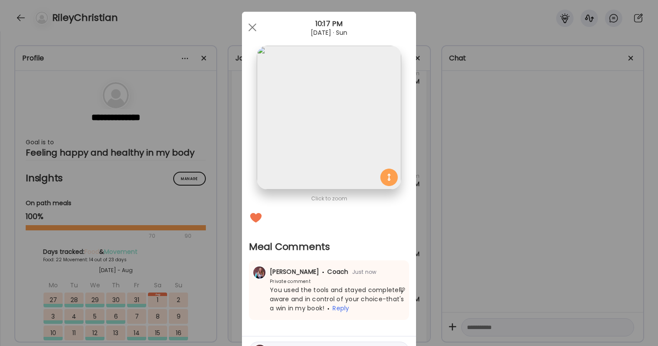
click at [497, 291] on div "Ate Coach Dashboard Wahoo! It’s official Take a moment to set up your Coach Pro…" at bounding box center [329, 173] width 658 height 346
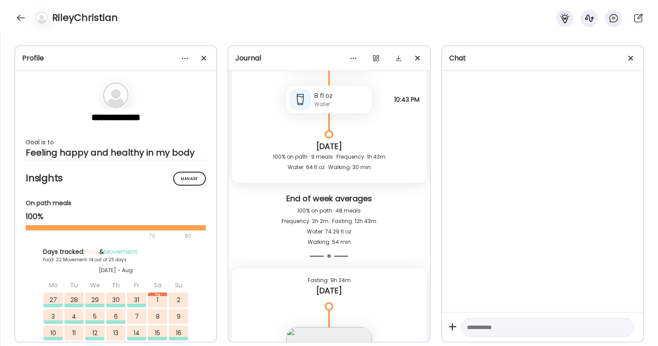
scroll to position [39850, 0]
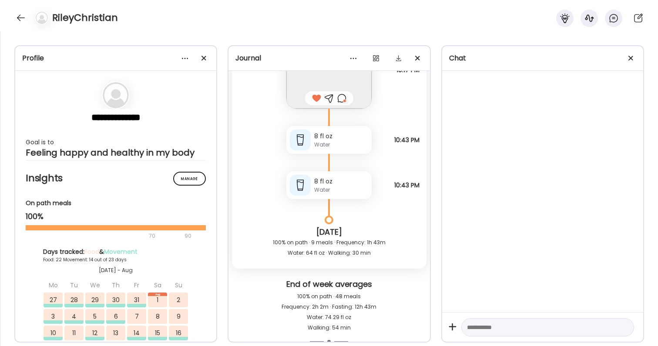
click at [346, 93] on div at bounding box center [341, 98] width 9 height 10
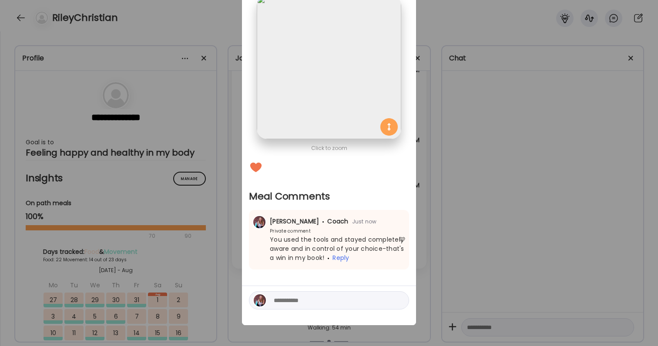
scroll to position [60, 0]
click at [307, 293] on div at bounding box center [329, 301] width 160 height 18
click at [307, 296] on textarea at bounding box center [332, 300] width 117 height 10
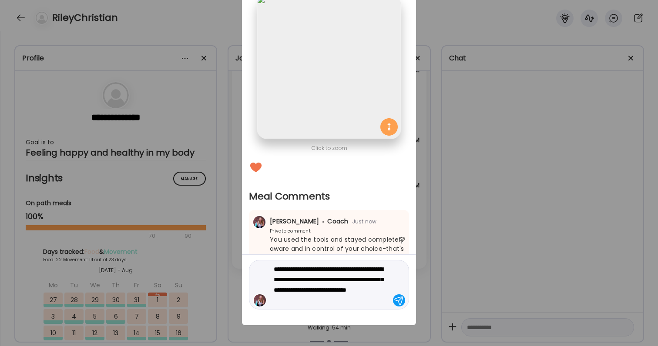
type textarea "**********"
click at [308, 281] on textarea "**********" at bounding box center [332, 285] width 117 height 42
click at [342, 287] on textarea "**********" at bounding box center [332, 285] width 117 height 42
click at [362, 295] on textarea "**********" at bounding box center [332, 285] width 117 height 42
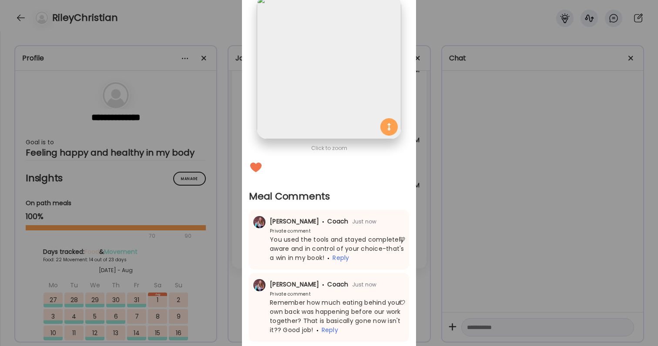
click at [465, 285] on div "Ate Coach Dashboard Wahoo! It’s official Take a moment to set up your Coach Pro…" at bounding box center [329, 173] width 658 height 346
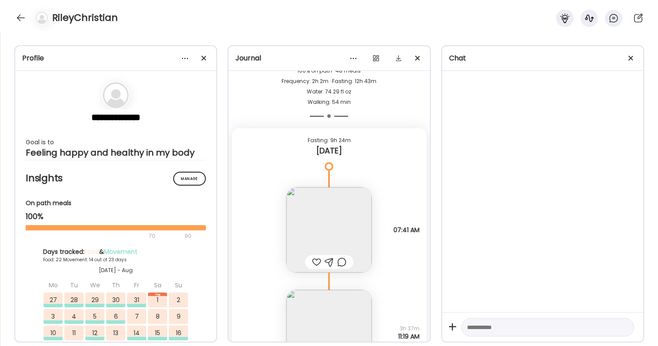
scroll to position [40156, 0]
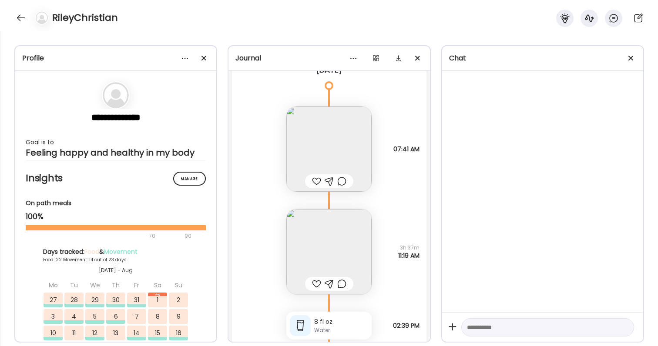
click at [314, 182] on div at bounding box center [316, 181] width 9 height 10
click at [314, 266] on img at bounding box center [328, 251] width 85 height 85
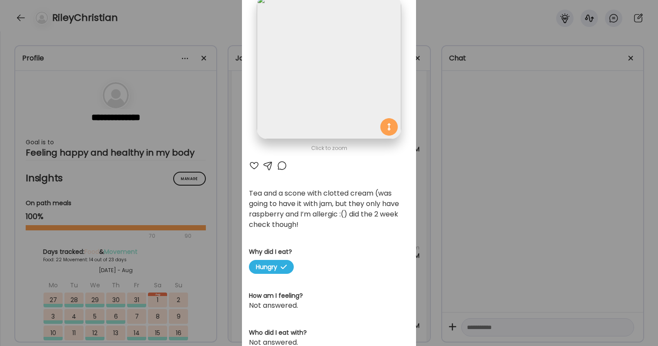
click at [256, 169] on div at bounding box center [254, 166] width 10 height 10
click at [467, 204] on div "Ate Coach Dashboard Wahoo! It’s official Take a moment to set up your Coach Pro…" at bounding box center [329, 173] width 658 height 346
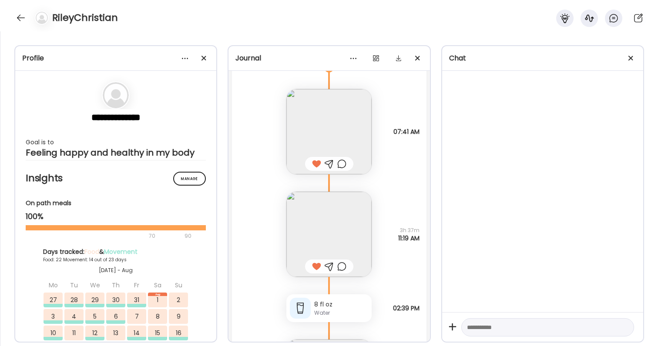
scroll to position [40176, 0]
click at [346, 265] on div at bounding box center [341, 264] width 9 height 10
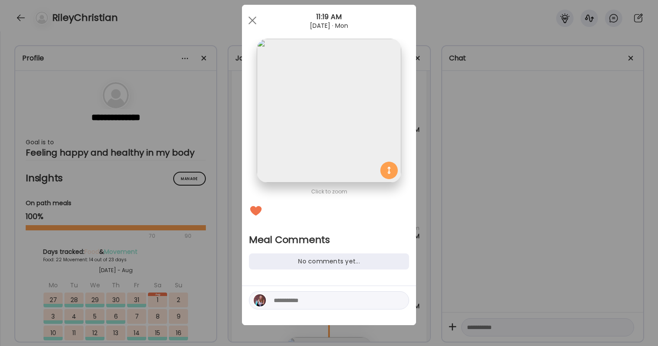
scroll to position [16, 0]
click at [340, 296] on textarea at bounding box center [332, 300] width 117 height 10
type textarea "**********"
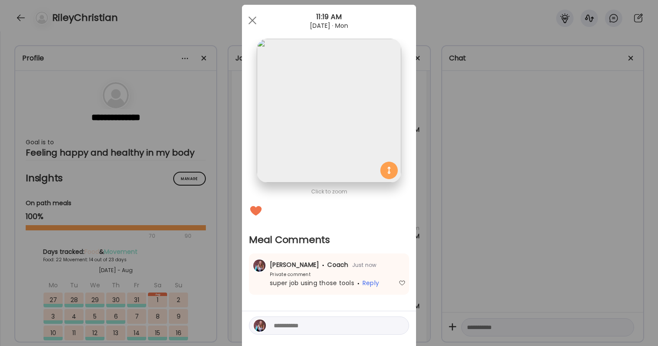
click at [573, 286] on div "Ate Coach Dashboard Wahoo! It’s official Take a moment to set up your Coach Pro…" at bounding box center [329, 173] width 658 height 346
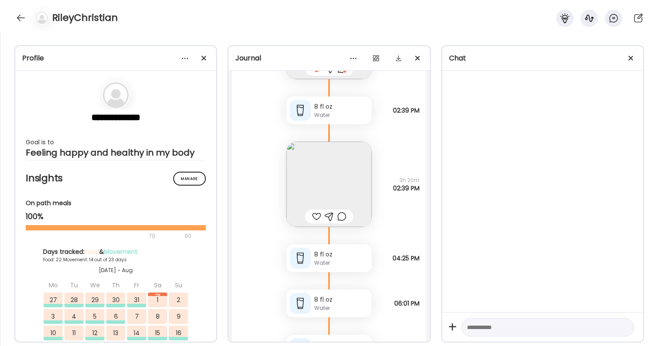
scroll to position [40384, 0]
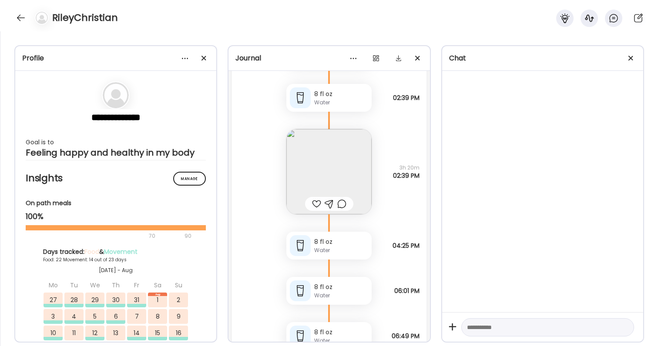
click at [342, 150] on img at bounding box center [328, 171] width 85 height 85
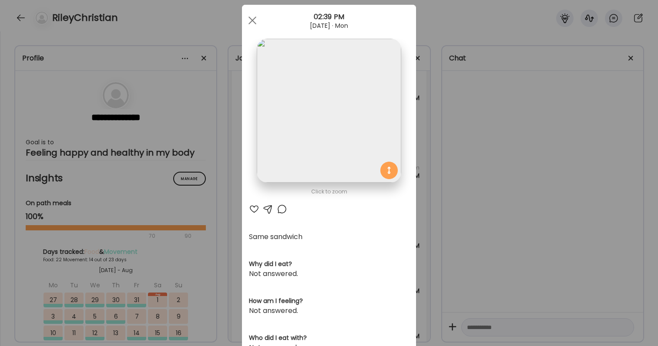
click at [256, 206] on div at bounding box center [254, 209] width 10 height 10
click at [485, 198] on div "Ate Coach Dashboard Wahoo! It’s official Take a moment to set up your Coach Pro…" at bounding box center [329, 173] width 658 height 346
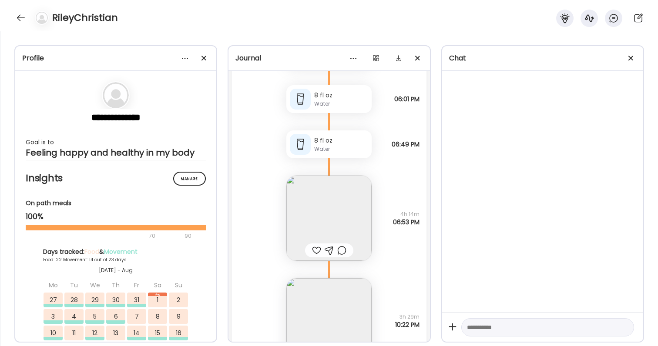
scroll to position [40589, 0]
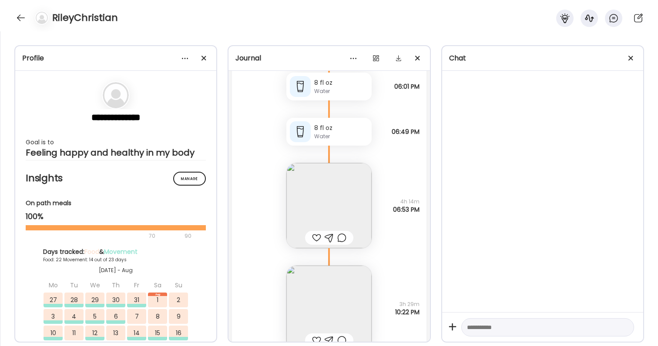
click at [317, 237] on div at bounding box center [316, 238] width 9 height 10
click at [324, 195] on img at bounding box center [328, 205] width 85 height 85
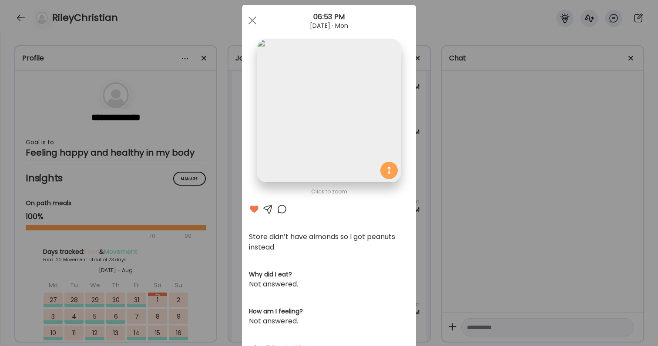
click at [490, 220] on div "Ate Coach Dashboard Wahoo! It’s official Take a moment to set up your Coach Pro…" at bounding box center [329, 173] width 658 height 346
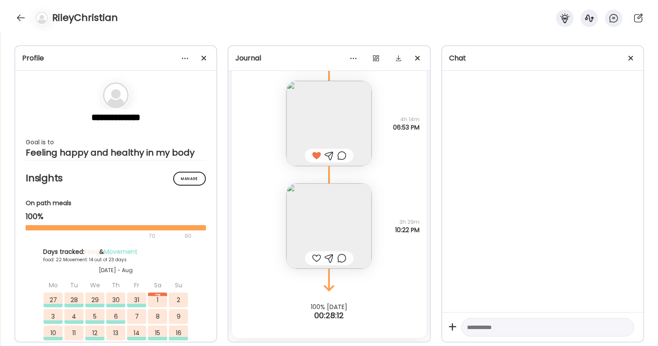
click at [343, 187] on img at bounding box center [328, 226] width 85 height 85
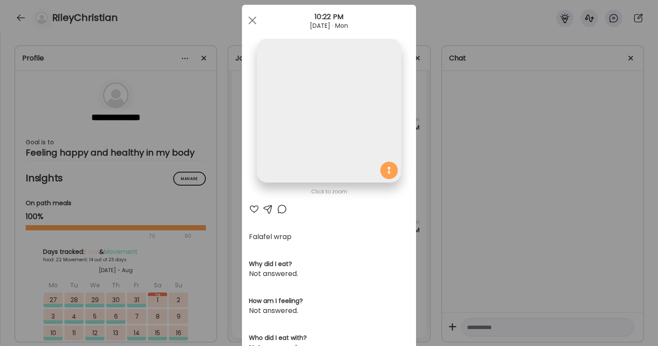
scroll to position [40671, 0]
click at [256, 211] on div at bounding box center [254, 209] width 10 height 10
click at [500, 208] on div "Ate Coach Dashboard Wahoo! It’s official Take a moment to set up your Coach Pro…" at bounding box center [329, 173] width 658 height 346
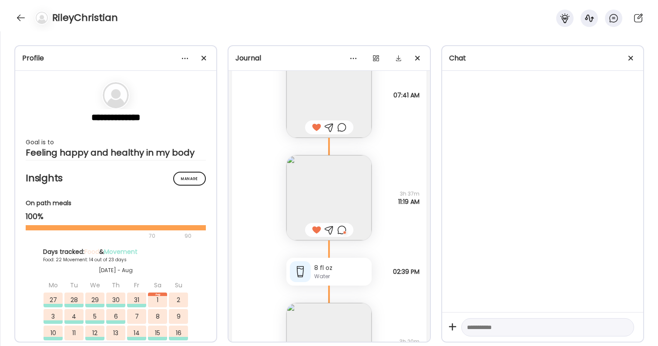
scroll to position [40210, 0]
click at [347, 232] on div at bounding box center [329, 231] width 48 height 14
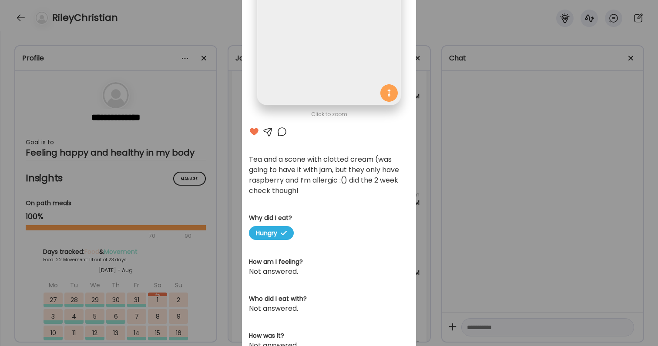
scroll to position [97, 0]
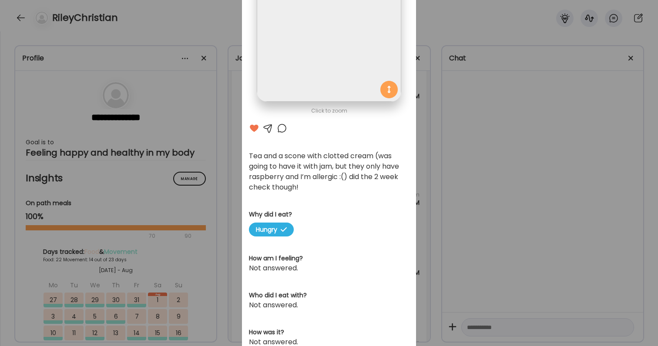
click at [476, 158] on div "Ate Coach Dashboard Wahoo! It’s official Take a moment to set up your Coach Pro…" at bounding box center [329, 173] width 658 height 346
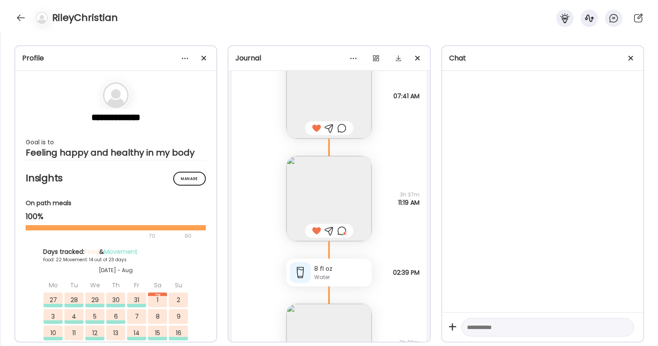
click at [14, 29] on div "RileyChristian" at bounding box center [329, 15] width 658 height 31
click at [26, 19] on div at bounding box center [21, 18] width 14 height 14
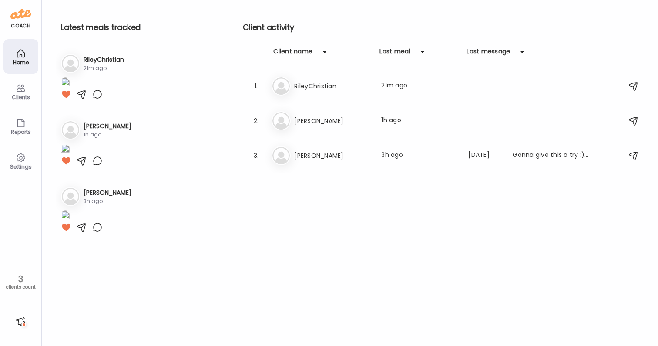
click at [20, 323] on div at bounding box center [21, 322] width 14 height 14
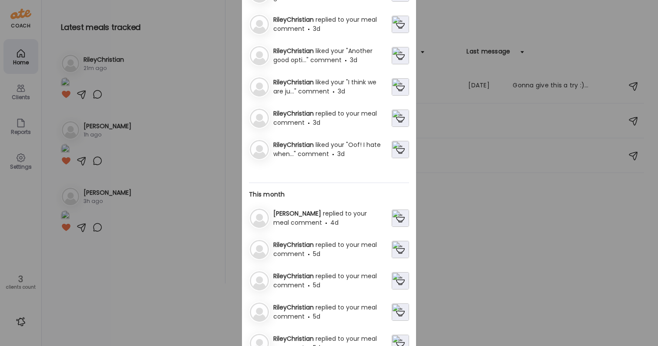
scroll to position [0, 0]
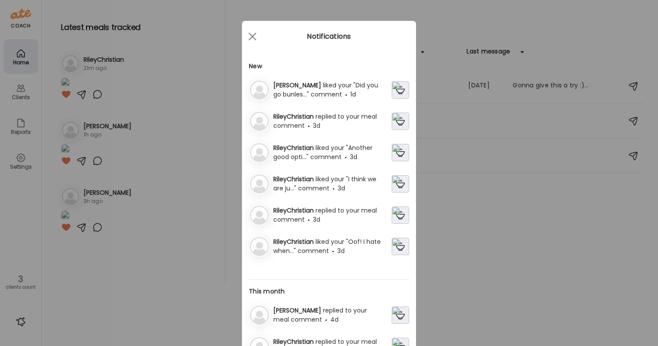
click at [320, 124] on span "3d" at bounding box center [316, 125] width 7 height 9
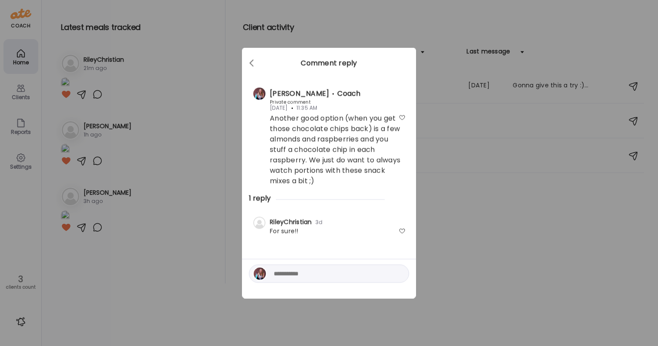
click at [407, 230] on div "RileyChristian 3d Private comment For sure!!" at bounding box center [329, 227] width 160 height 32
click at [438, 235] on div "Ate Coach Dashboard Wahoo! It’s official Take a moment to set up your Coach Pro…" at bounding box center [329, 173] width 658 height 346
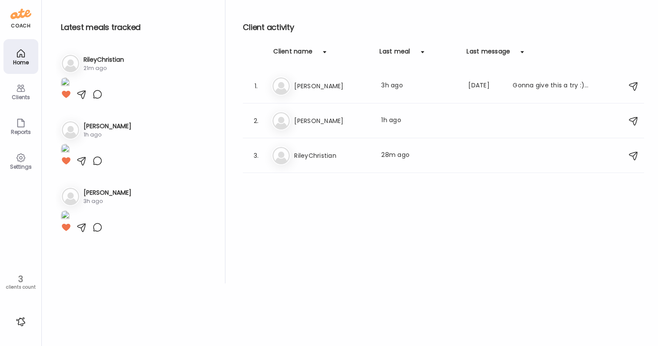
click at [21, 327] on div at bounding box center [21, 322] width 14 height 14
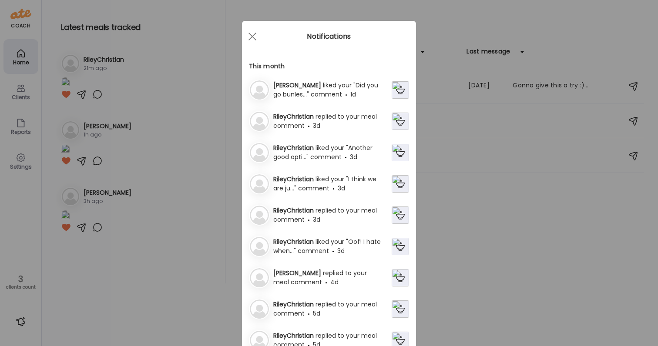
click at [320, 223] on span "3d" at bounding box center [316, 219] width 7 height 9
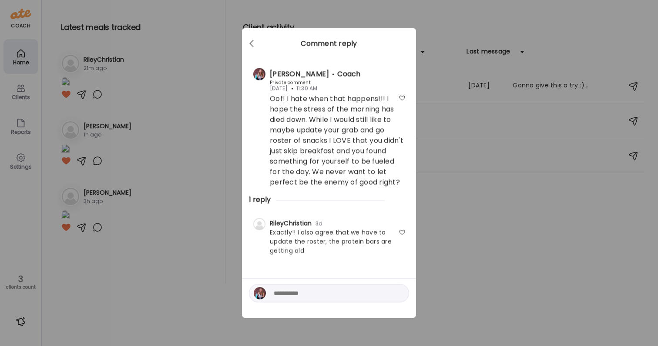
click at [402, 231] on div at bounding box center [402, 232] width 7 height 7
click at [463, 252] on div "Ate Coach Dashboard Wahoo! It’s official Take a moment to set up your Coach Pro…" at bounding box center [329, 173] width 658 height 346
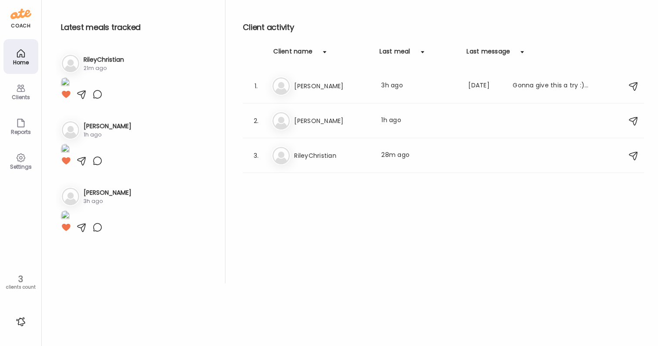
click at [22, 51] on icon at bounding box center [20, 53] width 7 height 7
